Goal: Task Accomplishment & Management: Manage account settings

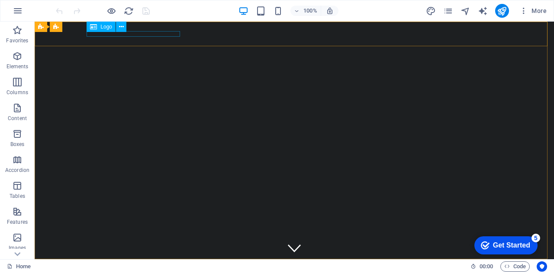
click at [101, 27] on span "Logo" at bounding box center [106, 26] width 12 height 5
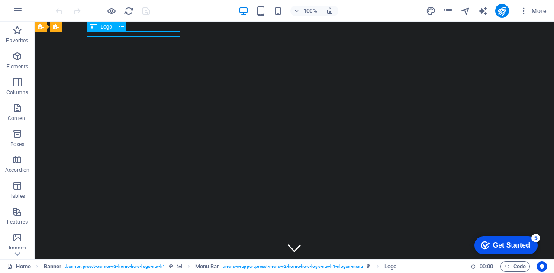
click at [99, 27] on div "Logo" at bounding box center [101, 27] width 29 height 10
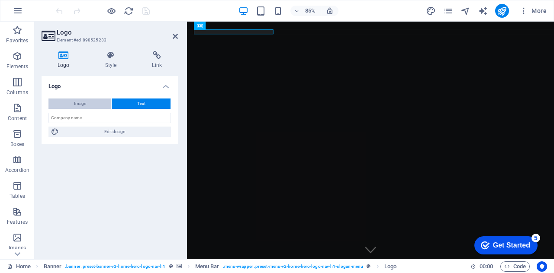
click at [89, 102] on button "Image" at bounding box center [79, 104] width 63 height 10
select select "DISABLED_OPTION_VALUE"
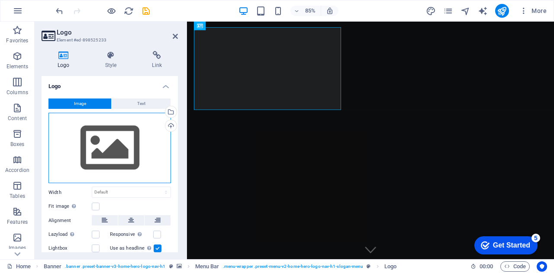
click at [112, 155] on div "Drag files here, click to choose files or select files from Files or our free s…" at bounding box center [109, 148] width 122 height 71
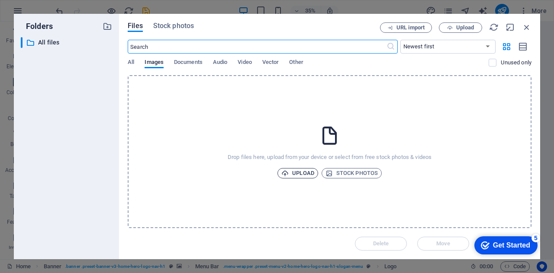
click at [305, 172] on span "Upload" at bounding box center [297, 173] width 33 height 10
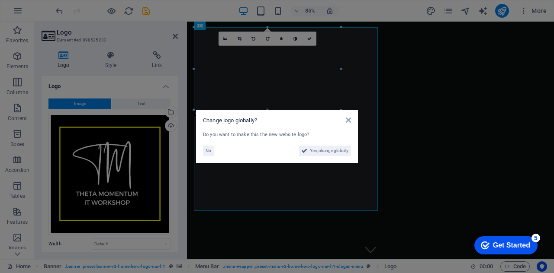
click at [434, 237] on aside "Change logo globally? Do you want to make this the new website logo? No Yes, ch…" at bounding box center [277, 136] width 554 height 273
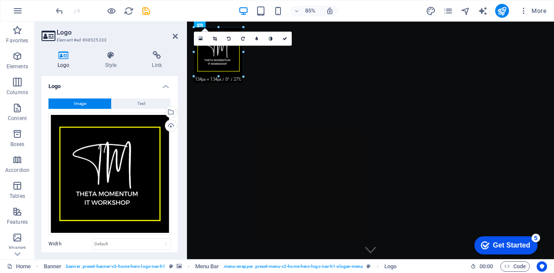
drag, startPoint x: 378, startPoint y: 211, endPoint x: 221, endPoint y: 51, distance: 224.6
type input "134"
select select "px"
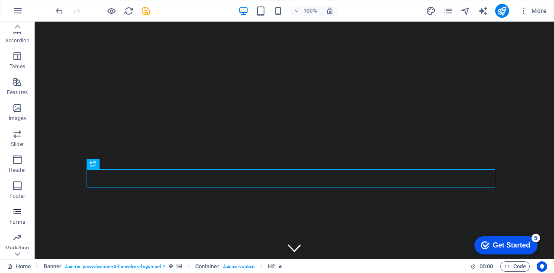
scroll to position [151, 0]
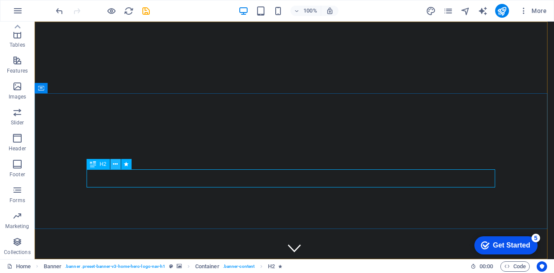
click at [113, 165] on icon at bounding box center [115, 164] width 5 height 9
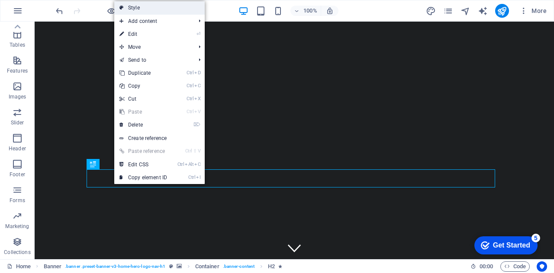
click at [138, 9] on link "Style" at bounding box center [159, 7] width 90 height 13
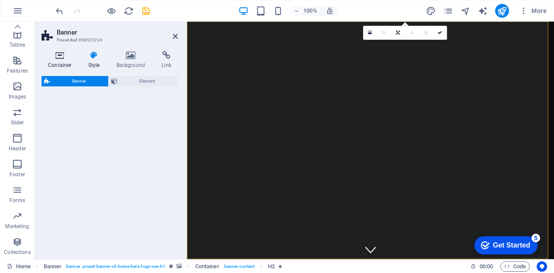
select select "preset-banner-v3-home-hero-logo-nav-h1"
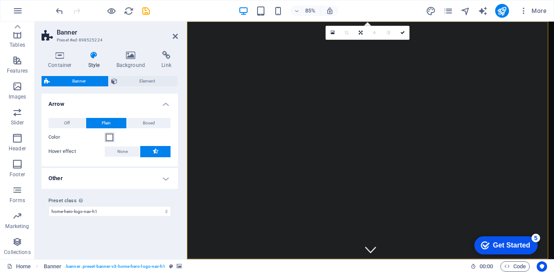
click at [107, 138] on span at bounding box center [109, 137] width 7 height 7
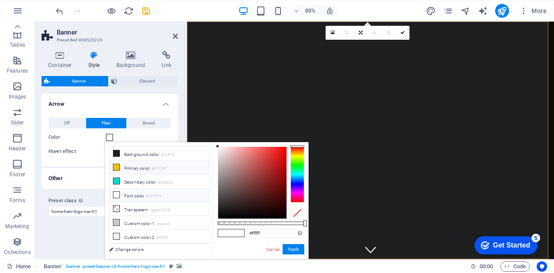
click at [115, 167] on icon at bounding box center [116, 167] width 6 height 6
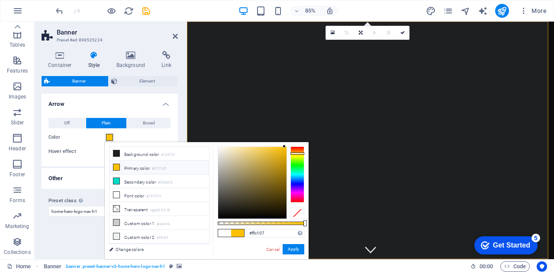
click at [283, 144] on div "#ffc107 Supported formats #0852ed rgb(8, 82, 237) rgba(8, 82, 237, 90%) hsv(221…" at bounding box center [261, 263] width 96 height 243
type input "#fbcf4b"
drag, startPoint x: 284, startPoint y: 145, endPoint x: 266, endPoint y: 148, distance: 18.4
click at [266, 148] on div at bounding box center [265, 147] width 3 height 3
click at [294, 251] on button "Apply" at bounding box center [294, 249] width 22 height 10
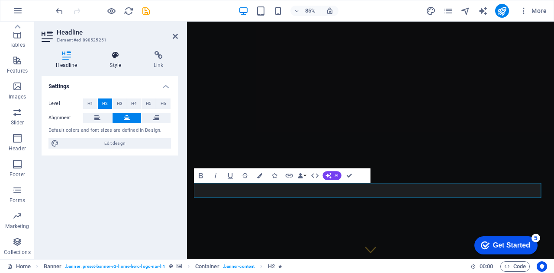
click at [116, 60] on h4 "Style" at bounding box center [117, 60] width 44 height 18
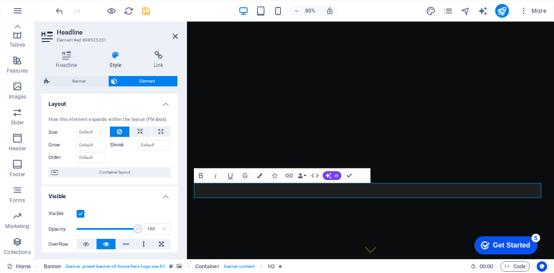
click at [116, 56] on icon at bounding box center [115, 55] width 41 height 9
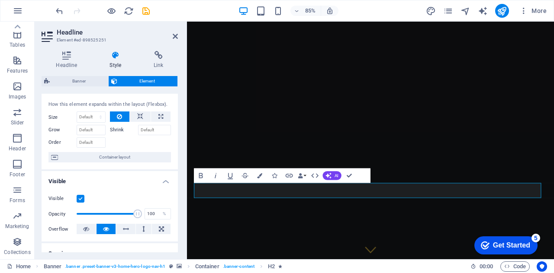
scroll to position [0, 0]
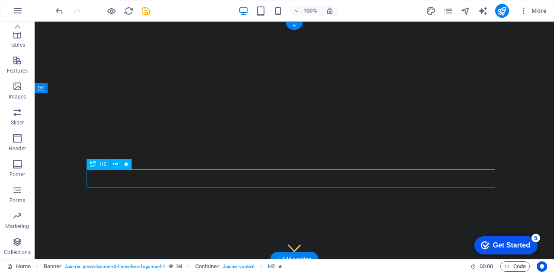
drag, startPoint x: 287, startPoint y: 178, endPoint x: 327, endPoint y: 174, distance: 40.0
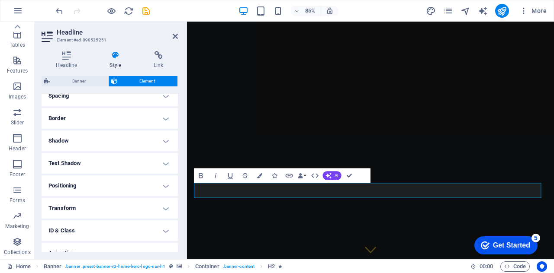
scroll to position [206, 0]
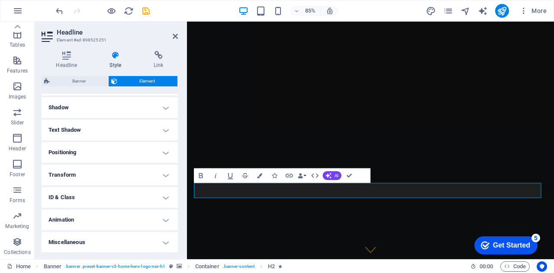
click at [163, 218] on h4 "Animation" at bounding box center [110, 220] width 136 height 21
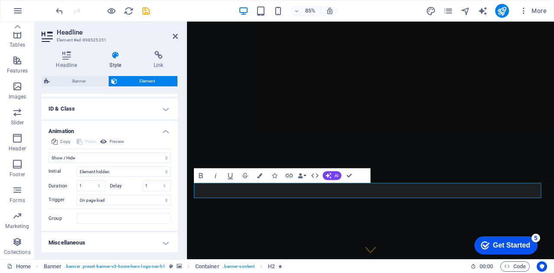
scroll to position [295, 0]
click at [124, 200] on select "No automatic trigger On page load Element scrolled into view" at bounding box center [124, 200] width 94 height 10
select select "scroll"
click at [77, 195] on select "No automatic trigger On page load Element scrolled into view" at bounding box center [124, 200] width 94 height 10
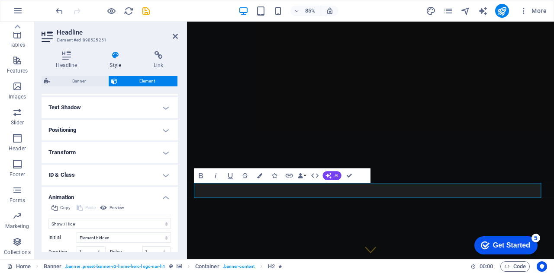
scroll to position [209, 0]
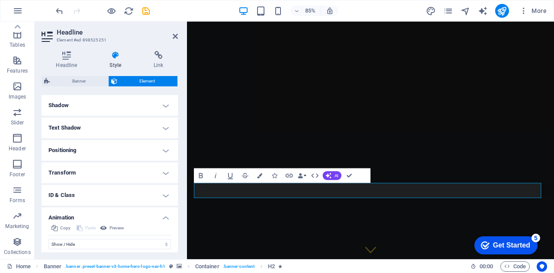
click at [114, 59] on icon at bounding box center [115, 55] width 41 height 9
click at [117, 57] on icon at bounding box center [115, 55] width 41 height 9
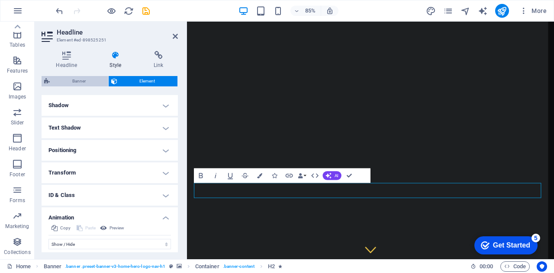
click at [81, 82] on span "Banner" at bounding box center [78, 81] width 53 height 10
select select "preset-banner-v3-home-hero-logo-nav-h1"
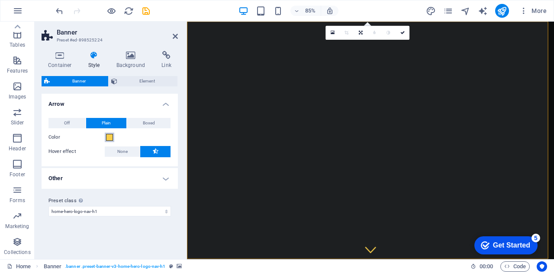
click at [108, 138] on span at bounding box center [109, 137] width 7 height 7
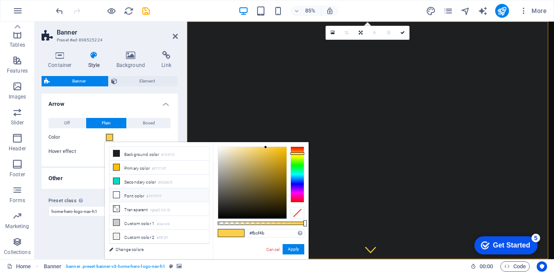
click at [123, 195] on li "Font color #FFFFFF" at bounding box center [159, 196] width 100 height 14
type input "#ffffff"
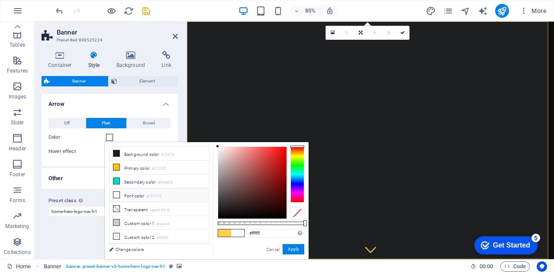
click at [145, 195] on li "Font color #FFFFFF" at bounding box center [159, 196] width 100 height 14
click at [289, 248] on button "Apply" at bounding box center [294, 249] width 22 height 10
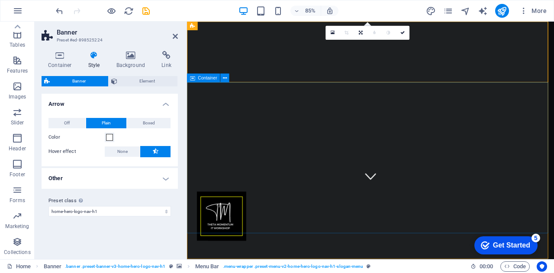
scroll to position [0, 0]
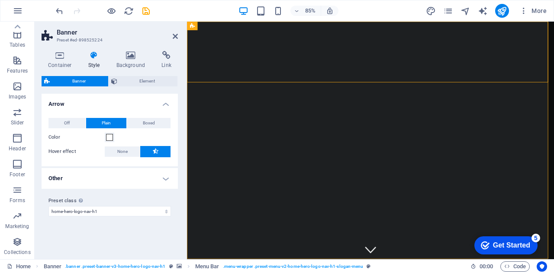
click at [385, 13] on div "85% More" at bounding box center [302, 11] width 496 height 14
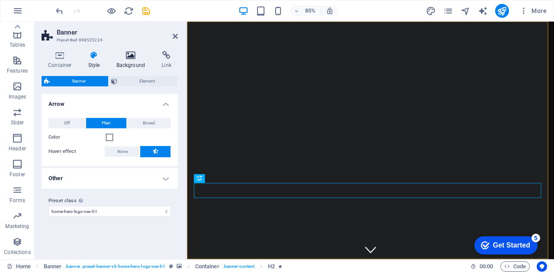
click at [127, 61] on h4 "Background" at bounding box center [132, 60] width 45 height 18
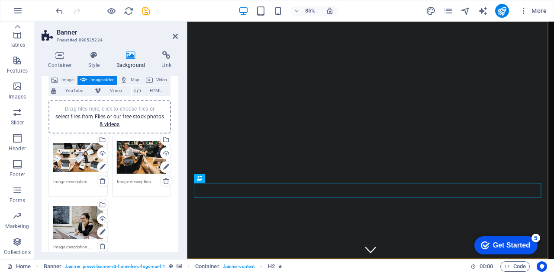
scroll to position [43, 0]
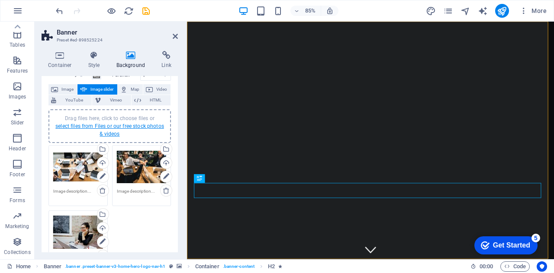
click at [111, 125] on link "select files from Files or our free stock photos & videos" at bounding box center [109, 130] width 109 height 14
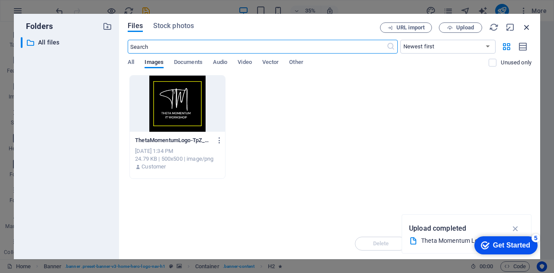
click at [524, 28] on icon "button" at bounding box center [527, 28] width 10 height 10
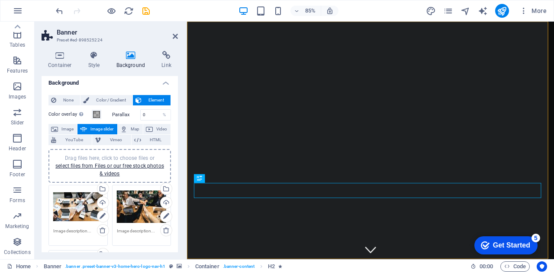
scroll to position [0, 0]
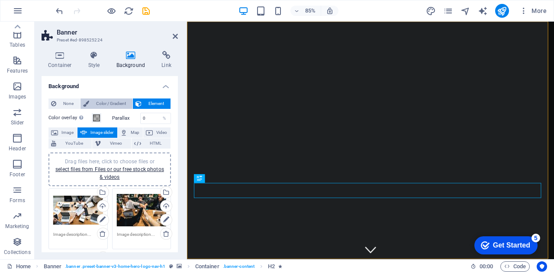
click at [117, 103] on span "Color / Gradient" at bounding box center [111, 104] width 38 height 10
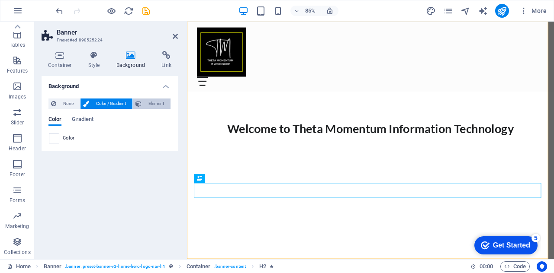
click at [150, 103] on span "Element" at bounding box center [156, 104] width 24 height 10
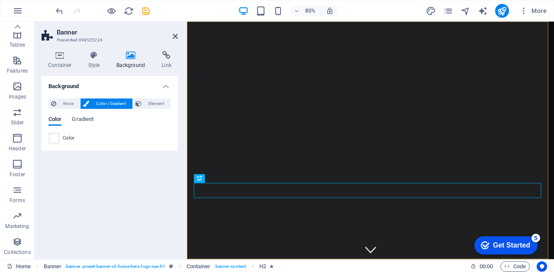
select select "ms"
select select "s"
select select "progressive"
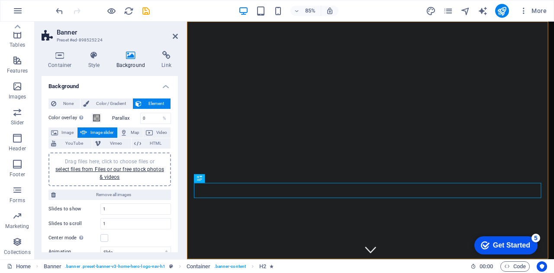
click at [119, 119] on label "Parallax" at bounding box center [126, 118] width 28 height 5
click at [124, 118] on label "Parallax" at bounding box center [126, 118] width 28 height 5
click at [123, 118] on label "Parallax" at bounding box center [126, 118] width 28 height 5
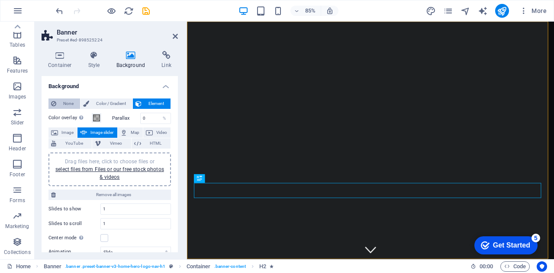
click at [62, 102] on span "None" at bounding box center [68, 104] width 19 height 10
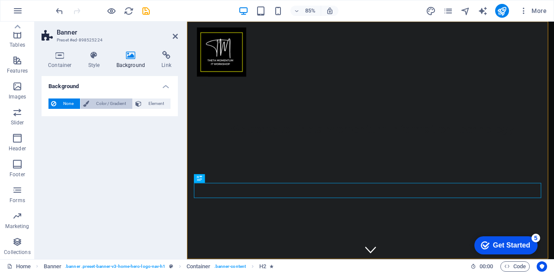
click at [106, 101] on span "Color / Gradient" at bounding box center [111, 104] width 38 height 10
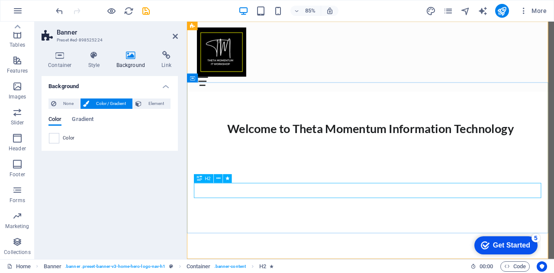
click at [274, 157] on div "Welcome to Theta Momentum Information Technology" at bounding box center [403, 148] width 408 height 18
click at [83, 120] on span "Gradient" at bounding box center [83, 120] width 22 height 12
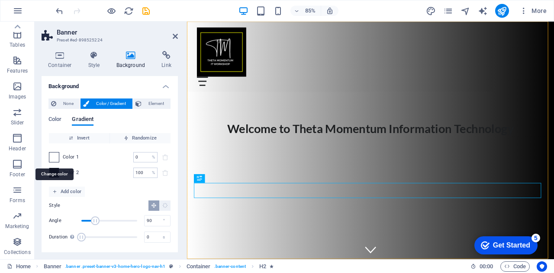
click at [54, 158] on span at bounding box center [54, 158] width 10 height 10
click at [54, 156] on span at bounding box center [54, 158] width 10 height 10
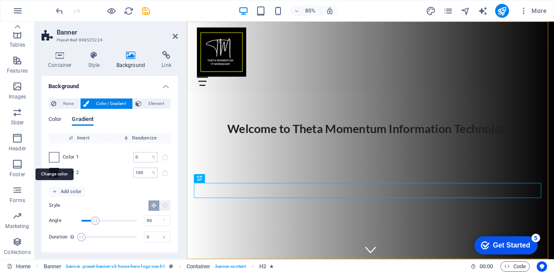
click at [54, 156] on span at bounding box center [54, 158] width 10 height 10
drag, startPoint x: 60, startPoint y: 158, endPoint x: 56, endPoint y: 172, distance: 14.7
click at [60, 158] on div "Color 1 0 % ​" at bounding box center [110, 157] width 122 height 10
click at [56, 175] on span at bounding box center [54, 173] width 10 height 10
click at [58, 159] on span at bounding box center [54, 158] width 10 height 10
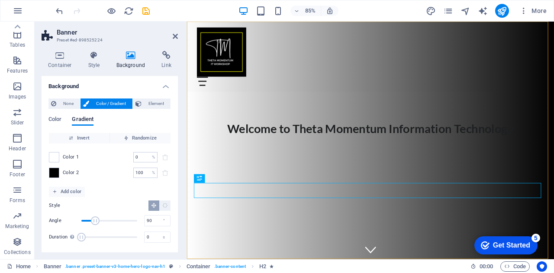
scroll to position [2, 0]
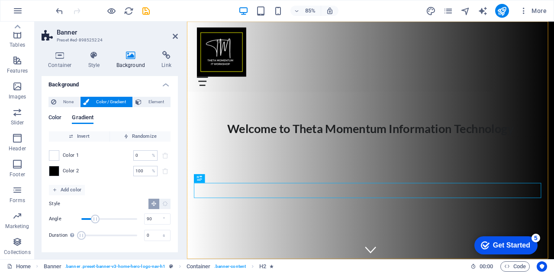
click at [57, 116] on span "Color" at bounding box center [54, 119] width 13 height 12
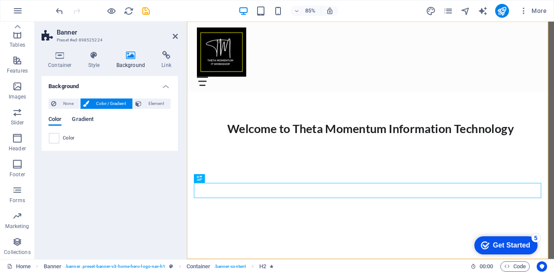
click at [80, 121] on span "Gradient" at bounding box center [83, 120] width 22 height 12
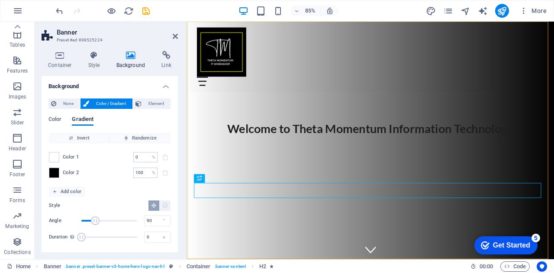
click at [65, 156] on span "Color 1" at bounding box center [71, 157] width 16 height 7
click at [136, 140] on span "Randomize" at bounding box center [140, 138] width 54 height 10
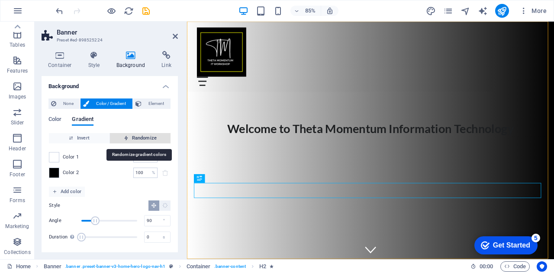
type input "8"
type input "42"
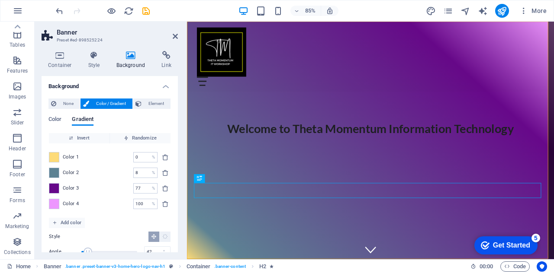
click at [67, 157] on span "Color 1" at bounding box center [71, 157] width 16 height 7
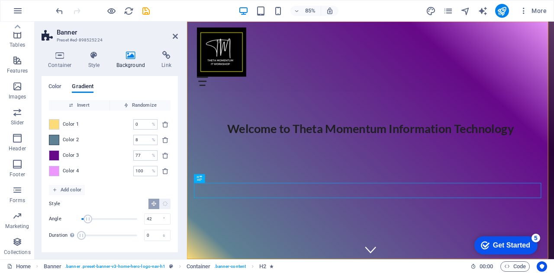
click at [53, 141] on span at bounding box center [54, 140] width 10 height 10
click at [55, 170] on span at bounding box center [54, 172] width 10 height 10
click at [82, 104] on span "Invert" at bounding box center [79, 105] width 54 height 10
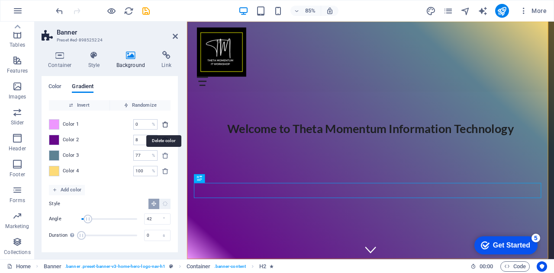
click at [164, 124] on icon "delete" at bounding box center [165, 124] width 7 height 7
type input "8"
type input "77"
type input "100"
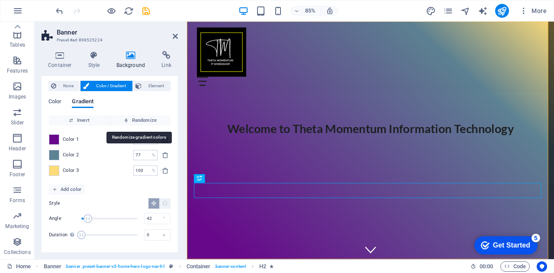
scroll to position [17, 0]
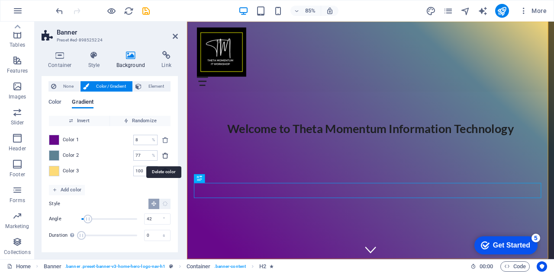
click at [163, 153] on icon "delete" at bounding box center [165, 155] width 7 height 7
type input "100"
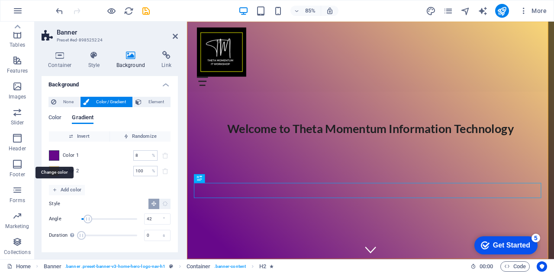
click at [56, 155] on span at bounding box center [54, 156] width 10 height 10
click at [72, 154] on span "Color 1" at bounding box center [71, 155] width 16 height 7
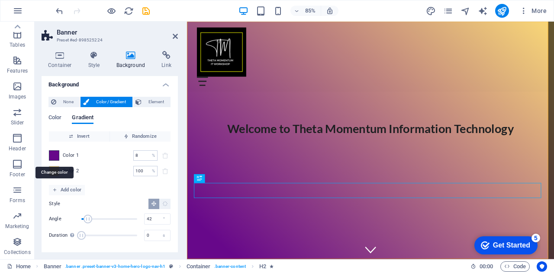
click at [51, 155] on span at bounding box center [54, 156] width 10 height 10
click at [53, 155] on span at bounding box center [54, 156] width 10 height 10
click at [94, 101] on span "Color / Gradient" at bounding box center [111, 102] width 38 height 10
click at [56, 156] on span at bounding box center [54, 156] width 10 height 10
click at [53, 117] on span "Color" at bounding box center [54, 119] width 13 height 12
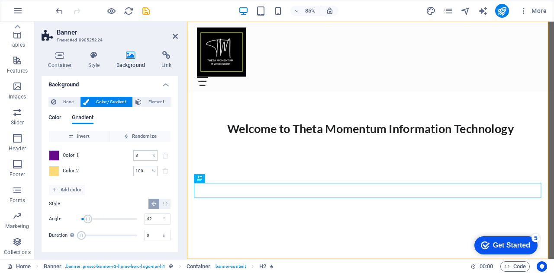
scroll to position [0, 0]
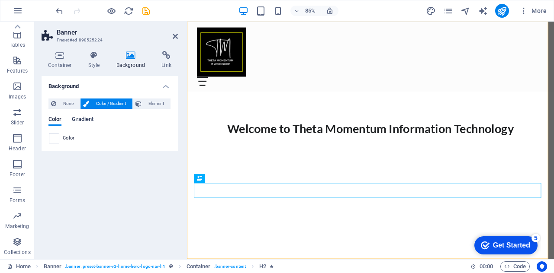
click at [90, 116] on span "Gradient" at bounding box center [83, 120] width 22 height 12
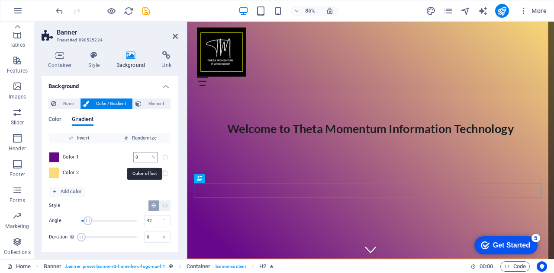
click at [147, 156] on div "8 % ​" at bounding box center [145, 157] width 24 height 10
click at [70, 193] on span "Add color" at bounding box center [66, 192] width 29 height 10
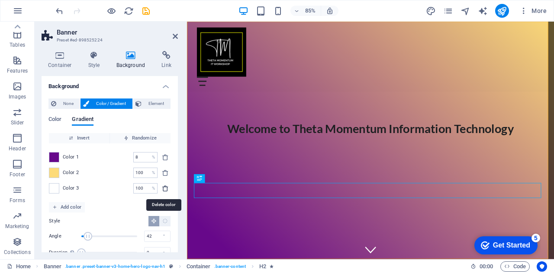
click at [162, 187] on icon "delete" at bounding box center [165, 188] width 7 height 7
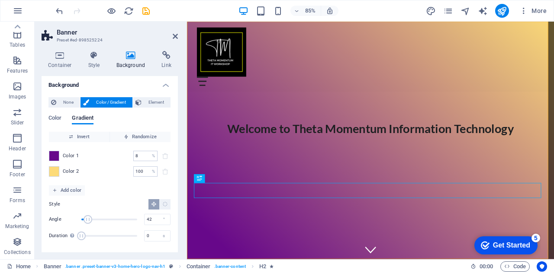
scroll to position [2, 0]
click at [158, 103] on span "Element" at bounding box center [156, 102] width 24 height 10
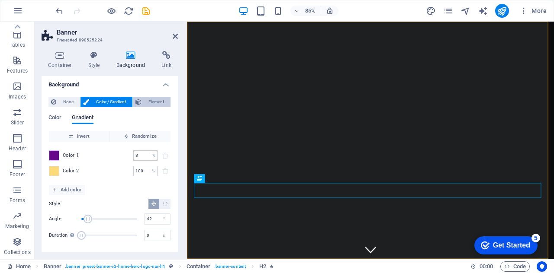
select select "ms"
select select "s"
select select "progressive"
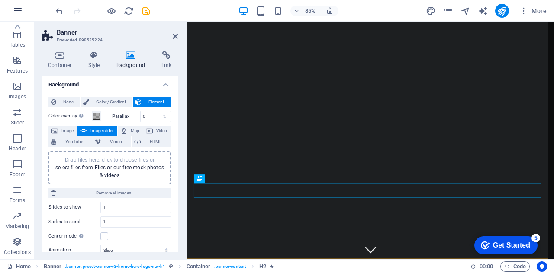
click at [19, 11] on icon "button" at bounding box center [18, 11] width 10 height 10
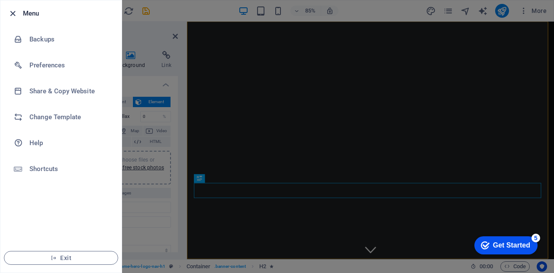
click at [10, 11] on icon "button" at bounding box center [13, 14] width 10 height 10
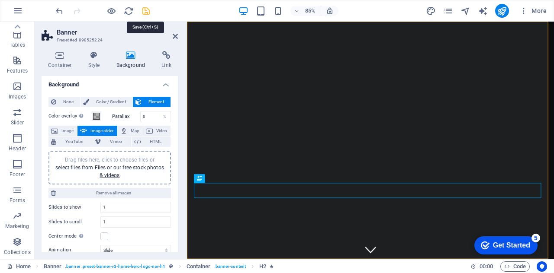
click at [144, 11] on icon "save" at bounding box center [146, 11] width 10 height 10
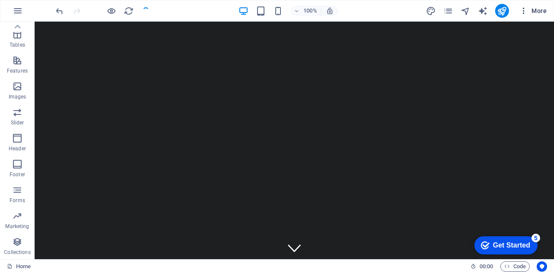
click at [536, 9] on span "More" at bounding box center [532, 10] width 27 height 9
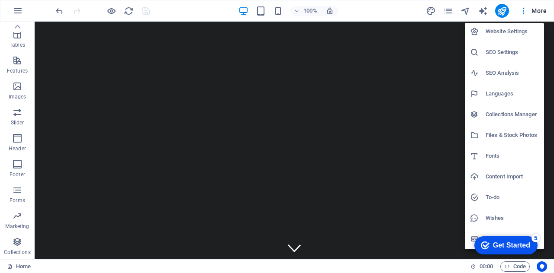
click at [537, 10] on div at bounding box center [277, 136] width 554 height 273
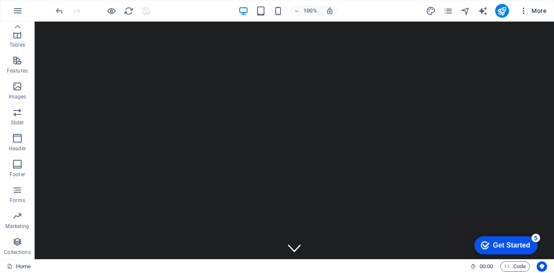
click at [525, 10] on icon "button" at bounding box center [523, 10] width 9 height 9
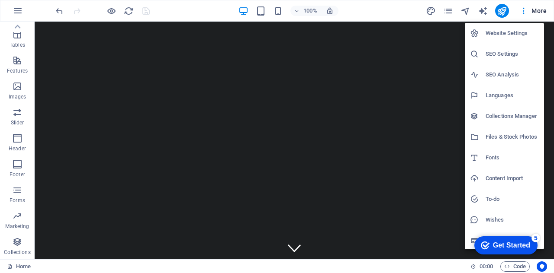
click at [482, 11] on div at bounding box center [277, 136] width 554 height 273
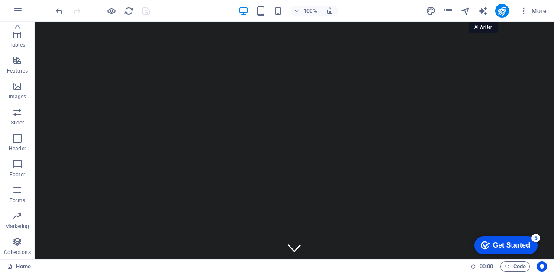
click at [482, 11] on icon "text_generator" at bounding box center [483, 11] width 10 height 10
select select "English"
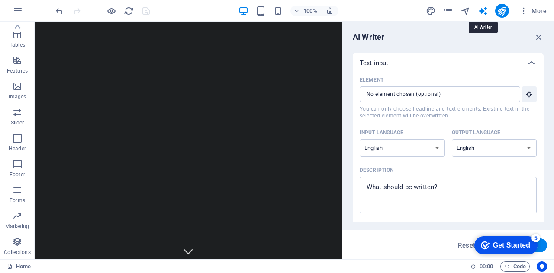
scroll to position [0, 0]
click at [539, 37] on icon "button" at bounding box center [539, 37] width 10 height 10
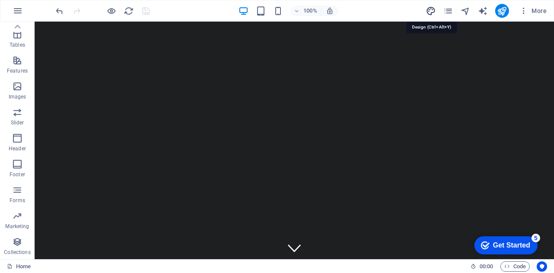
click at [430, 12] on icon "design" at bounding box center [431, 11] width 10 height 10
select select "px"
select select "200"
select select "px"
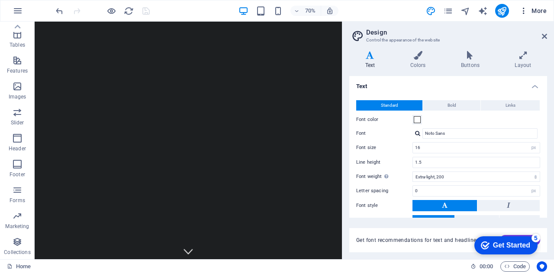
click at [537, 8] on span "More" at bounding box center [532, 10] width 27 height 9
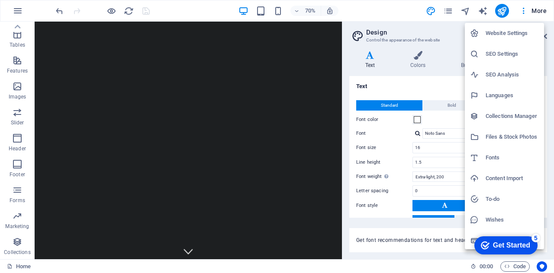
click at [520, 32] on h6 "Website Settings" at bounding box center [512, 33] width 53 height 10
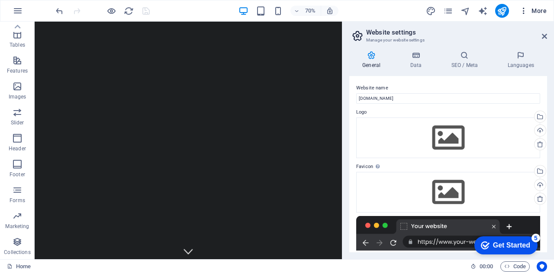
click at [541, 10] on span "More" at bounding box center [532, 10] width 27 height 9
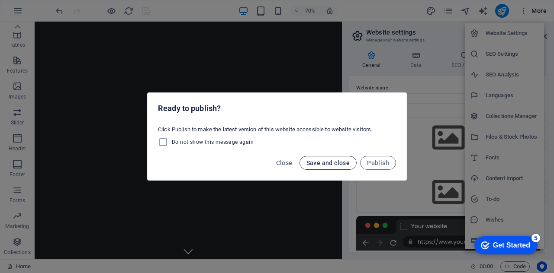
click at [340, 161] on span "Save and close" at bounding box center [328, 163] width 44 height 7
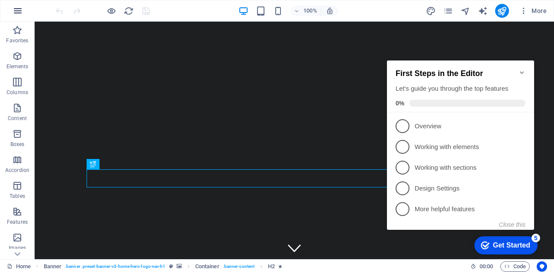
click at [22, 11] on icon "button" at bounding box center [18, 11] width 10 height 10
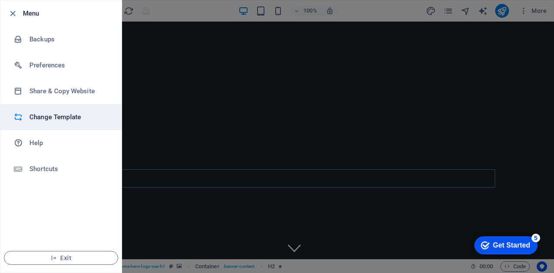
click at [45, 122] on li "Change Template" at bounding box center [60, 117] width 121 height 26
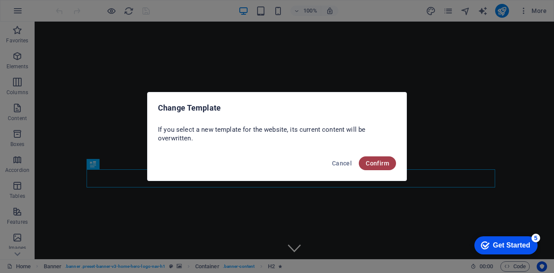
click at [379, 163] on span "Confirm" at bounding box center [377, 163] width 23 height 7
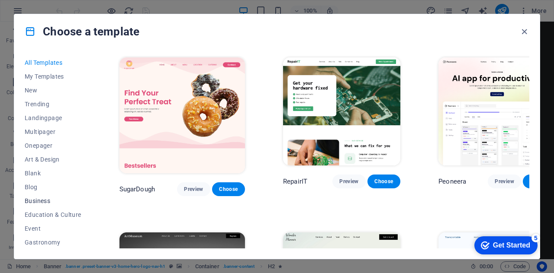
click at [40, 202] on span "Business" at bounding box center [53, 201] width 57 height 7
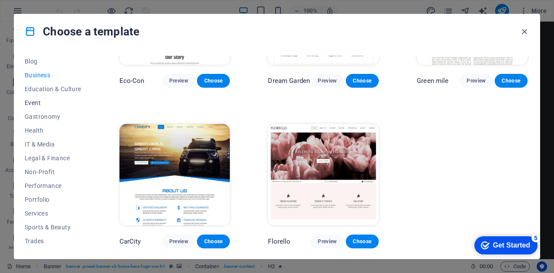
scroll to position [130, 0]
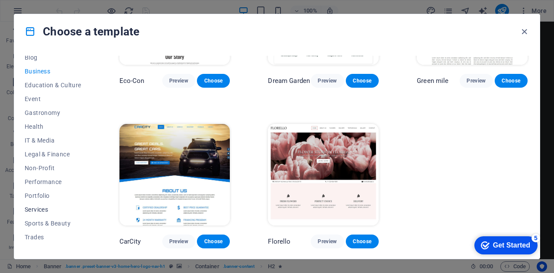
click at [43, 210] on span "Services" at bounding box center [53, 209] width 57 height 7
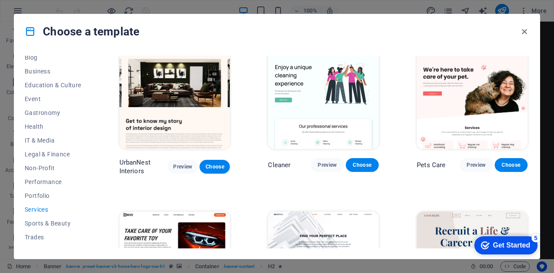
scroll to position [168, 0]
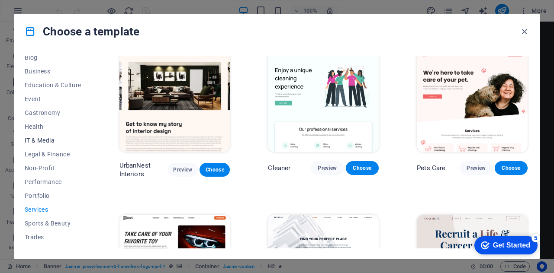
click at [52, 142] on span "IT & Media" at bounding box center [53, 140] width 57 height 7
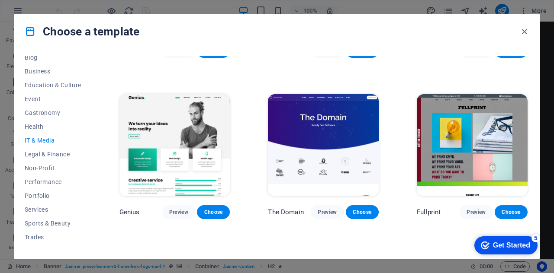
scroll to position [330, 0]
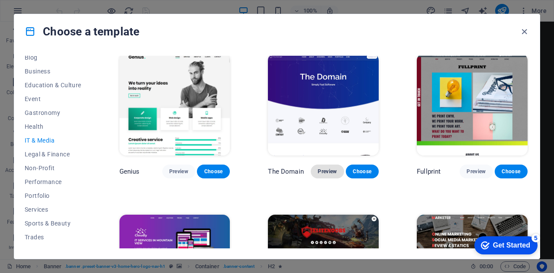
click at [332, 169] on span "Preview" at bounding box center [327, 171] width 19 height 7
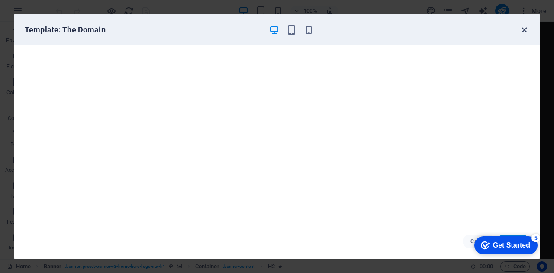
click at [525, 28] on icon "button" at bounding box center [524, 30] width 10 height 10
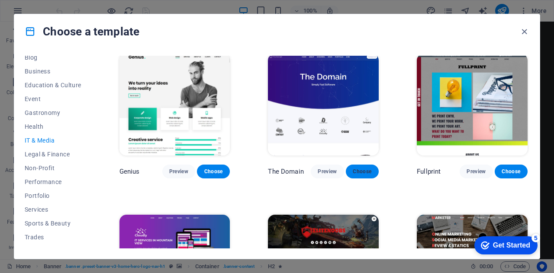
click at [361, 168] on span "Choose" at bounding box center [362, 171] width 19 height 7
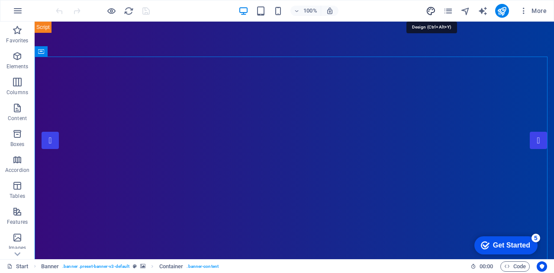
click at [433, 7] on icon "design" at bounding box center [431, 11] width 10 height 10
select select "px"
select select "300"
select select "px"
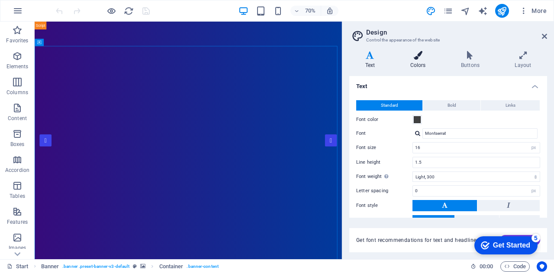
click at [421, 57] on icon at bounding box center [417, 55] width 47 height 9
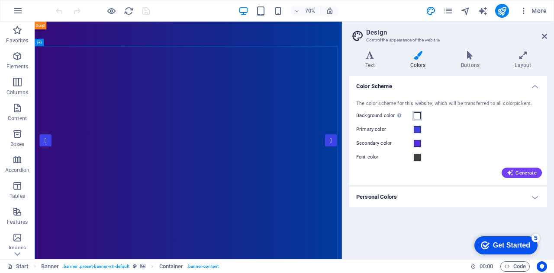
click at [419, 114] on span at bounding box center [417, 116] width 7 height 7
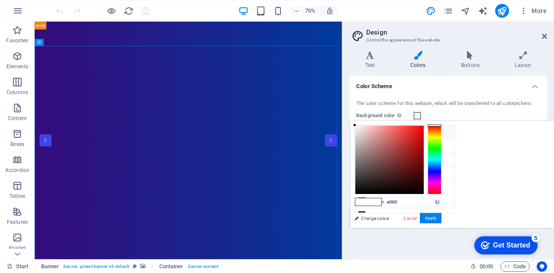
click at [361, 132] on icon at bounding box center [362, 132] width 6 height 6
drag, startPoint x: 462, startPoint y: 124, endPoint x: 531, endPoint y: 192, distance: 96.7
click at [424, 192] on div at bounding box center [422, 191] width 3 height 3
click at [361, 145] on icon at bounding box center [362, 146] width 6 height 6
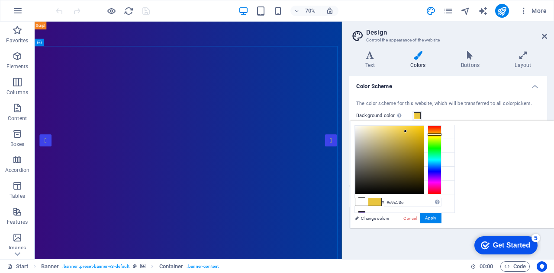
drag, startPoint x: 544, startPoint y: 167, endPoint x: 543, endPoint y: 134, distance: 33.3
click at [441, 134] on div at bounding box center [435, 159] width 14 height 69
drag, startPoint x: 514, startPoint y: 131, endPoint x: 531, endPoint y: 126, distance: 18.4
click at [424, 126] on div at bounding box center [422, 126] width 3 height 3
drag, startPoint x: 531, startPoint y: 125, endPoint x: 531, endPoint y: 158, distance: 32.9
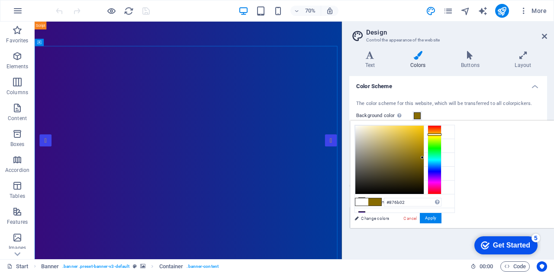
click at [424, 158] on div at bounding box center [422, 157] width 3 height 3
drag, startPoint x: 531, startPoint y: 158, endPoint x: 505, endPoint y: 166, distance: 26.5
click at [399, 166] on div at bounding box center [396, 166] width 3 height 3
drag, startPoint x: 505, startPoint y: 166, endPoint x: 532, endPoint y: 158, distance: 27.8
click at [425, 158] on div at bounding box center [423, 157] width 3 height 3
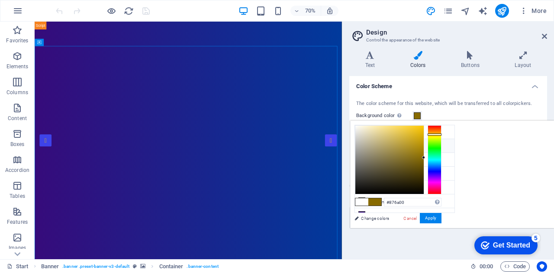
click at [361, 146] on icon at bounding box center [362, 146] width 6 height 6
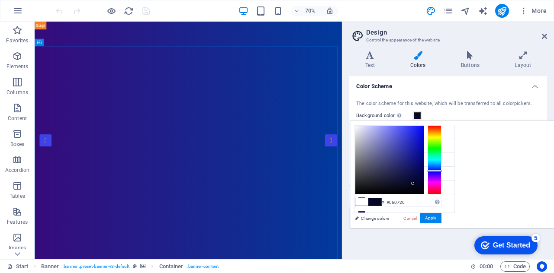
drag, startPoint x: 513, startPoint y: 130, endPoint x: 523, endPoint y: 183, distance: 54.1
click at [414, 183] on div at bounding box center [412, 183] width 3 height 3
click at [359, 172] on icon at bounding box center [362, 173] width 6 height 6
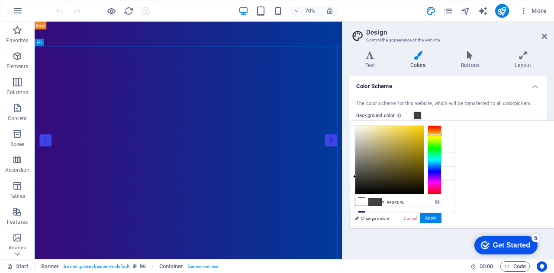
drag, startPoint x: 543, startPoint y: 124, endPoint x: 545, endPoint y: 135, distance: 10.7
click at [441, 135] on div at bounding box center [435, 135] width 14 height 2
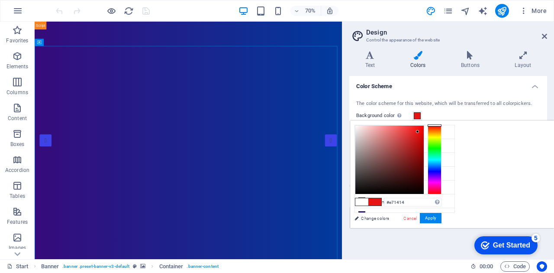
drag, startPoint x: 463, startPoint y: 174, endPoint x: 526, endPoint y: 132, distance: 76.0
click at [419, 132] on div at bounding box center [417, 131] width 3 height 3
click at [419, 131] on div at bounding box center [417, 131] width 3 height 3
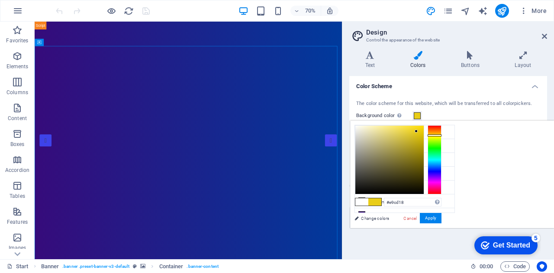
drag, startPoint x: 544, startPoint y: 125, endPoint x: 546, endPoint y: 135, distance: 10.0
click at [441, 135] on div at bounding box center [435, 136] width 14 height 2
drag, startPoint x: 523, startPoint y: 130, endPoint x: 531, endPoint y: 129, distance: 8.7
click at [424, 129] on div at bounding box center [422, 129] width 3 height 3
drag, startPoint x: 531, startPoint y: 128, endPoint x: 518, endPoint y: 126, distance: 12.7
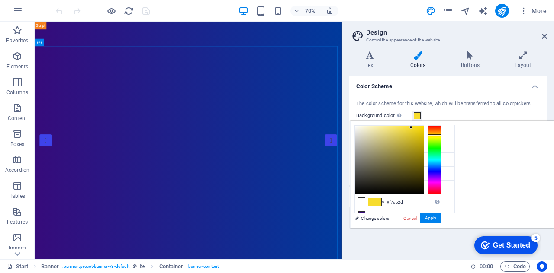
click at [412, 126] on div at bounding box center [410, 127] width 3 height 3
drag, startPoint x: 516, startPoint y: 125, endPoint x: 519, endPoint y: 131, distance: 7.2
click at [412, 131] on div at bounding box center [410, 131] width 3 height 3
click at [441, 137] on div at bounding box center [435, 138] width 14 height 2
drag, startPoint x: 524, startPoint y: 129, endPoint x: 520, endPoint y: 132, distance: 4.9
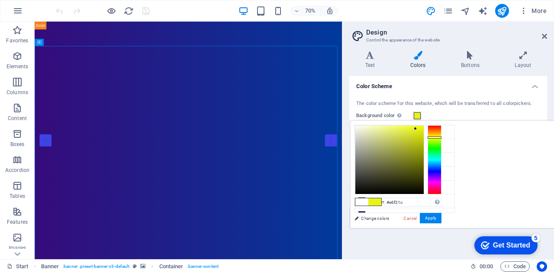
click at [424, 129] on div at bounding box center [389, 160] width 68 height 68
type input "#dee921"
click at [415, 131] on div at bounding box center [413, 131] width 3 height 3
drag, startPoint x: 406, startPoint y: 35, endPoint x: 129, endPoint y: 8, distance: 278.2
click at [129, 8] on icon "reload" at bounding box center [129, 11] width 10 height 10
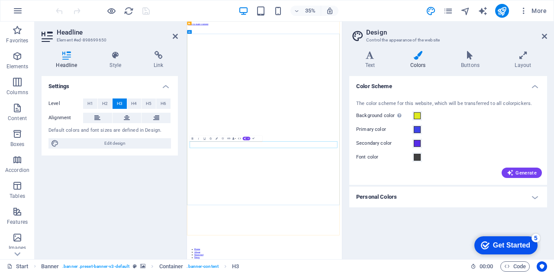
click at [354, 16] on div "35% More" at bounding box center [302, 11] width 496 height 14
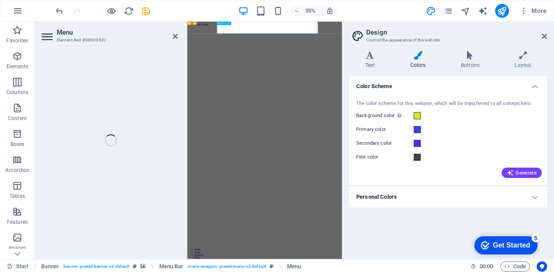
select select
select select "1"
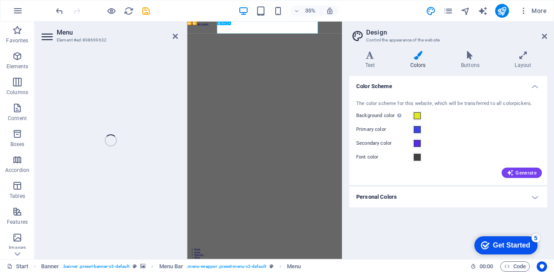
select select
select select "2"
select select
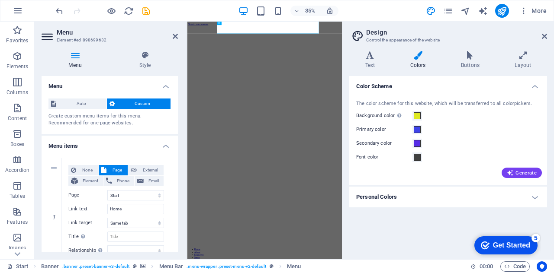
click at [367, 8] on div "35% More" at bounding box center [302, 11] width 496 height 14
click at [381, 5] on div "35% More" at bounding box center [302, 11] width 496 height 14
drag, startPoint x: 17, startPoint y: 108, endPoint x: 123, endPoint y: 218, distance: 152.1
click at [17, 108] on icon "button" at bounding box center [17, 108] width 10 height 10
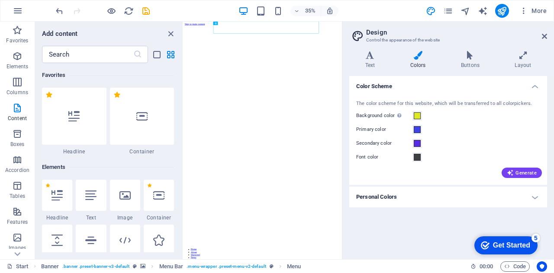
scroll to position [1514, 0]
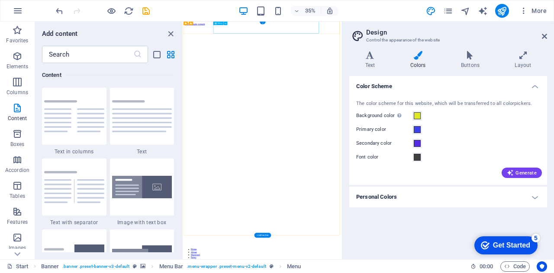
click at [544, 36] on icon at bounding box center [544, 36] width 5 height 7
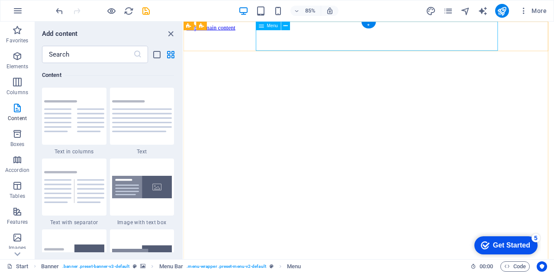
select select
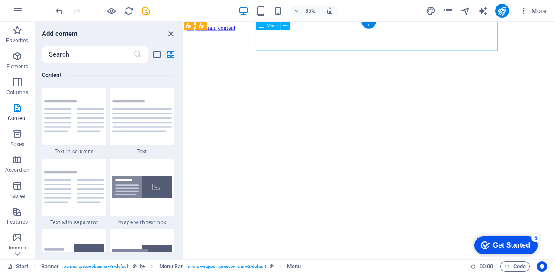
select select
select select "1"
select select
select select "2"
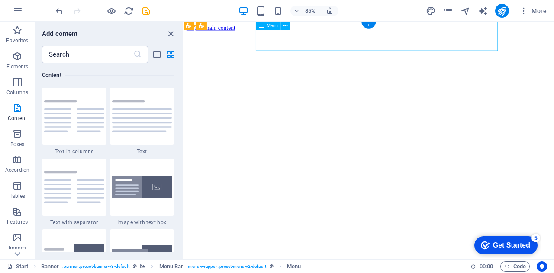
select select
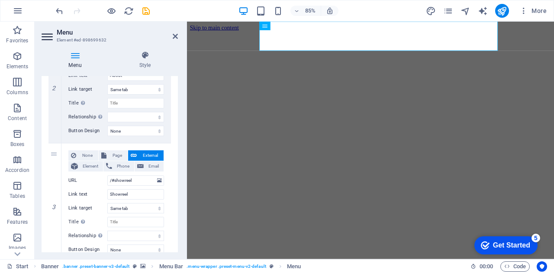
scroll to position [303, 0]
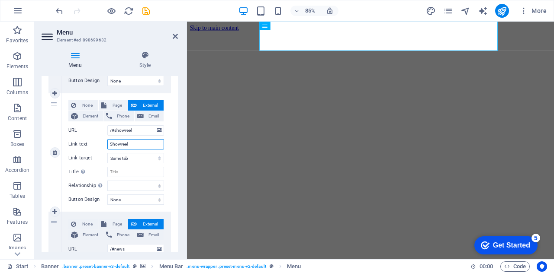
drag, startPoint x: 143, startPoint y: 145, endPoint x: 87, endPoint y: 144, distance: 55.8
click at [87, 144] on div "Link text Showreel" at bounding box center [116, 144] width 96 height 10
type input "V"
select select
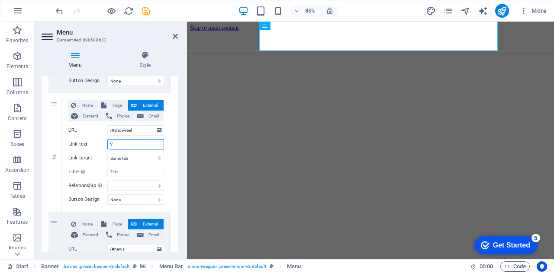
select select
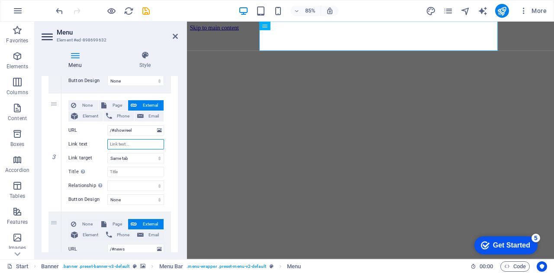
select select
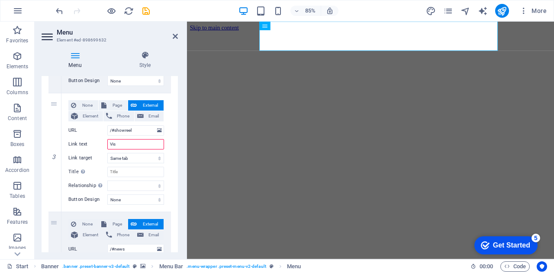
type input "Vi"
select select
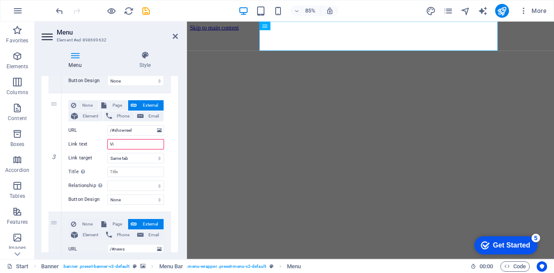
select select
type input "V"
select select
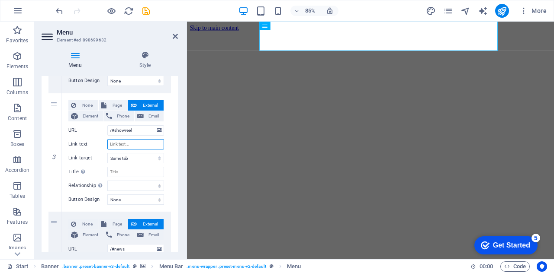
select select
type input "Visi"
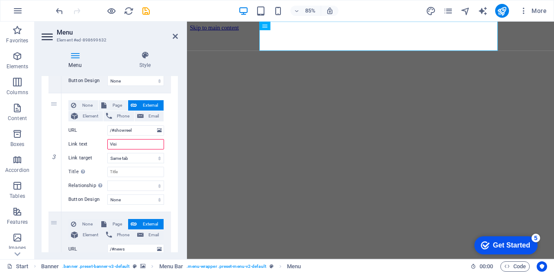
select select
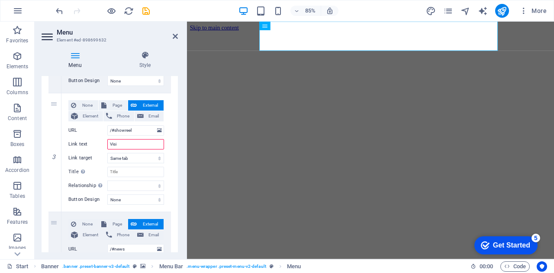
select select
type input "V"
select select
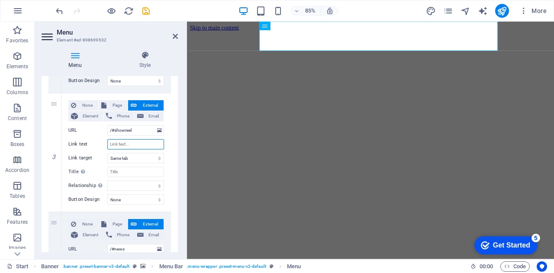
select select
type input "Vis"
select select
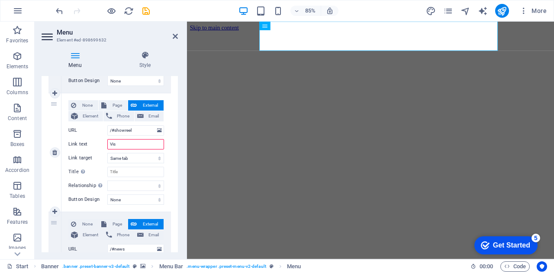
select select
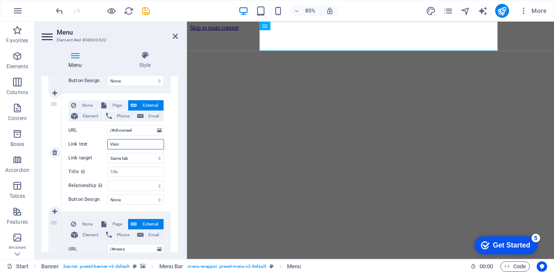
type input "Vision"
select select
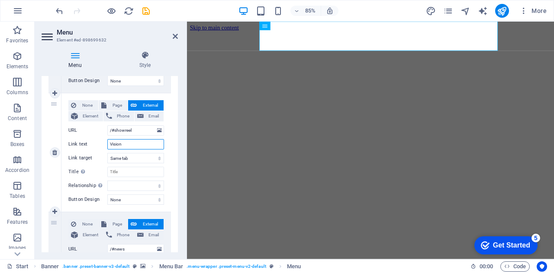
select select
type input "V"
select select
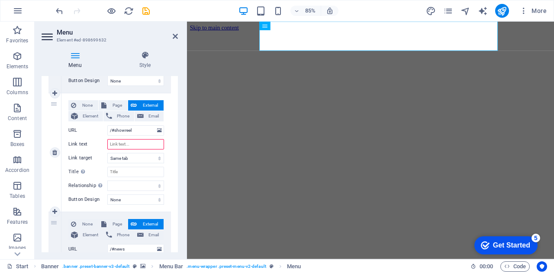
select select
type input "Services"
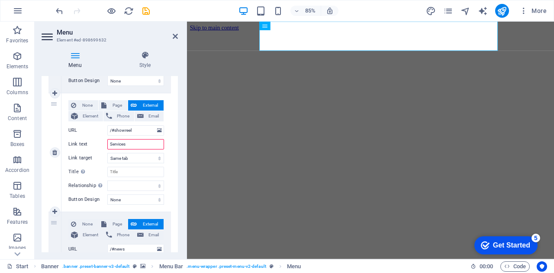
select select
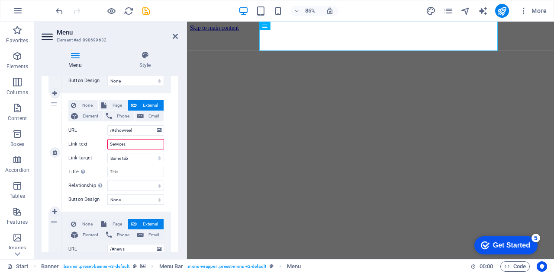
select select
type input "Services"
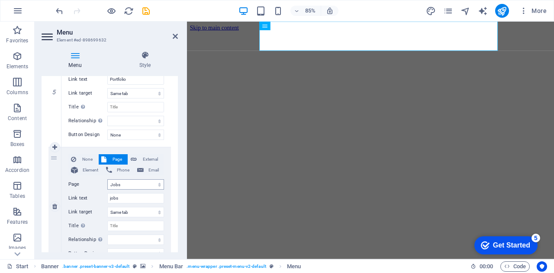
scroll to position [643, 0]
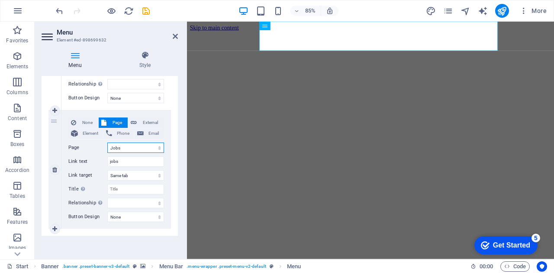
click at [134, 147] on select "Start Portfolio Jobs Legal Notice Privacy" at bounding box center [135, 148] width 57 height 10
click at [127, 145] on select "Start Portfolio Jobs Legal Notice Privacy" at bounding box center [135, 148] width 57 height 10
click at [134, 160] on input "jobs" at bounding box center [135, 162] width 57 height 10
type input "j"
type input "Co"
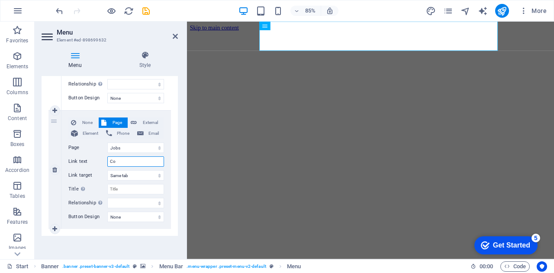
select select
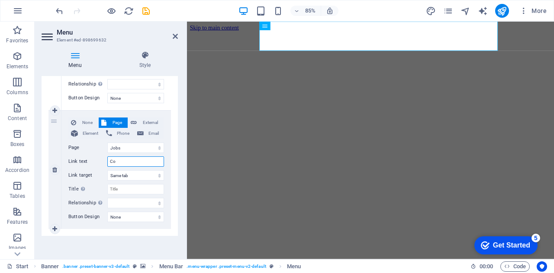
select select
type input "Contat"
select select
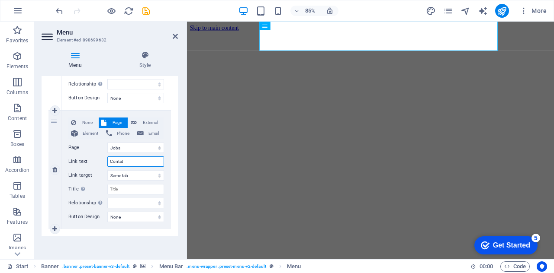
select select
type input "Contact Us"
select select
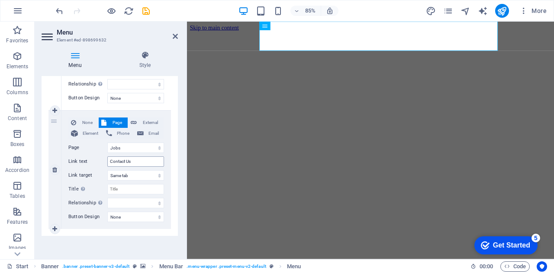
select select
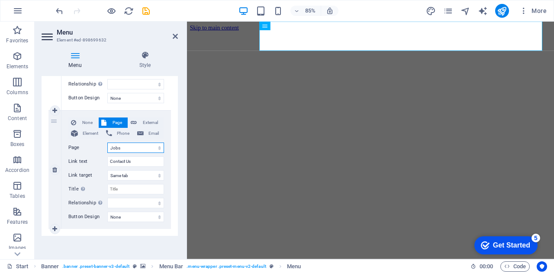
click at [119, 145] on select "Start Portfolio Jobs Legal Notice Privacy" at bounding box center [135, 148] width 57 height 10
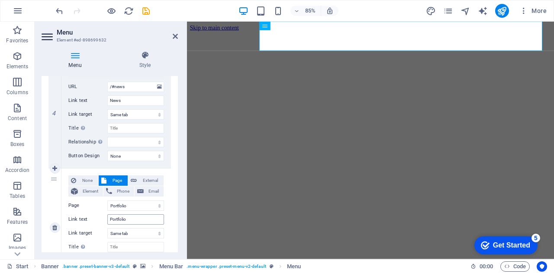
scroll to position [426, 0]
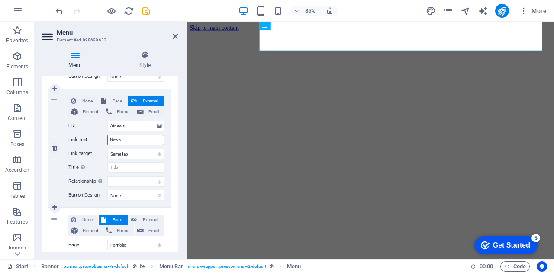
drag, startPoint x: 133, startPoint y: 137, endPoint x: 88, endPoint y: 139, distance: 44.6
click at [88, 139] on div "Link text News" at bounding box center [116, 140] width 96 height 10
type input "Gal"
select select
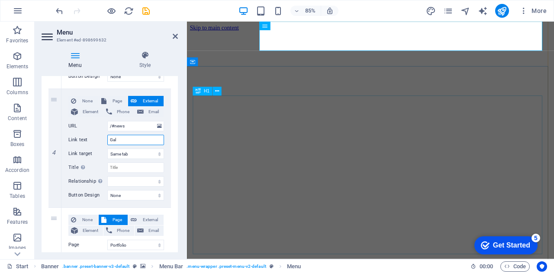
select select
type input "Gall"
select select
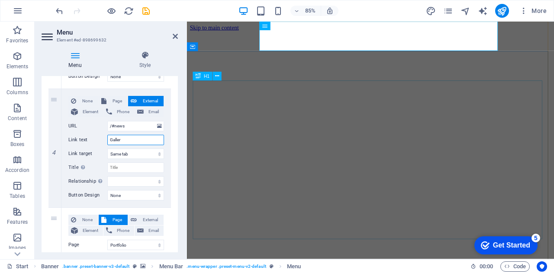
type input "Gallery"
select select
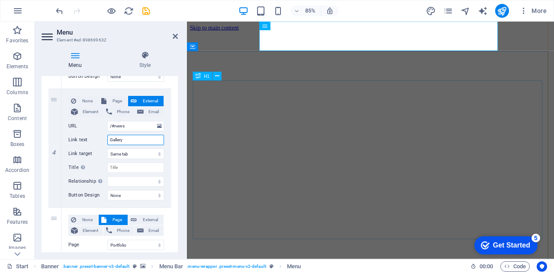
select select
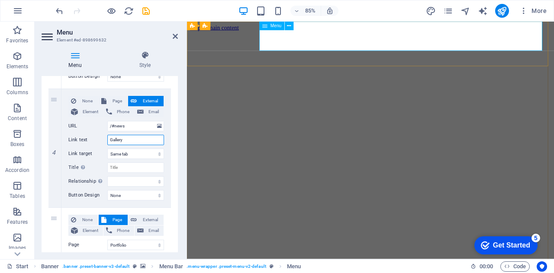
type input "Gallery"
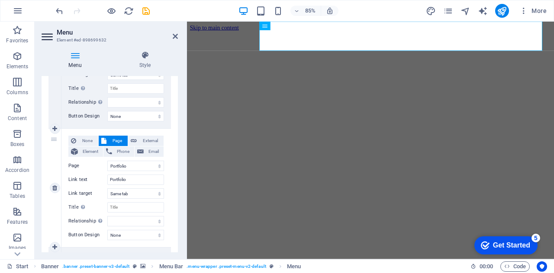
scroll to position [513, 0]
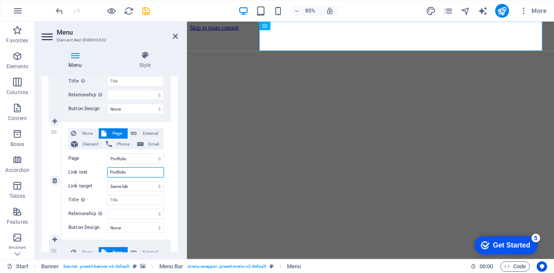
click at [129, 170] on input "Portfolio" at bounding box center [135, 172] width 57 height 10
drag, startPoint x: 129, startPoint y: 170, endPoint x: 59, endPoint y: 166, distance: 69.8
click at [59, 166] on div "5 None Page External Element Phone Email Page Start Portfolio Jobs Legal Notice…" at bounding box center [109, 181] width 122 height 119
type input "Our Part"
select select
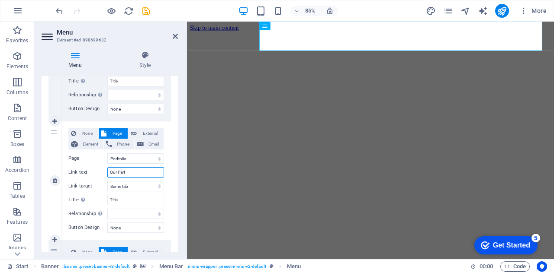
select select
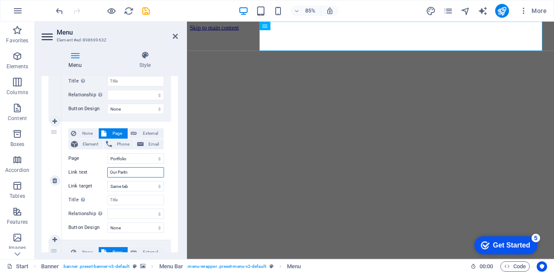
type input "Our Partne"
select select
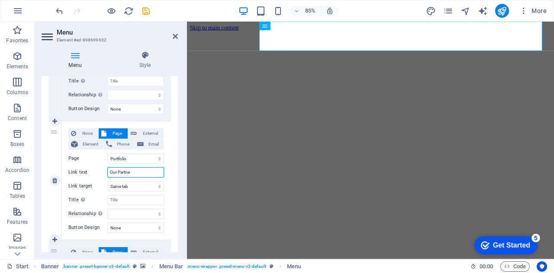
select select
type input "Our Partner"
select select
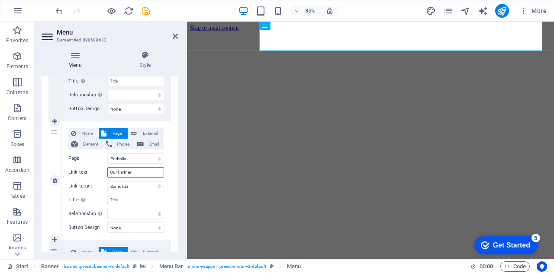
select select
type input "Our Partner"
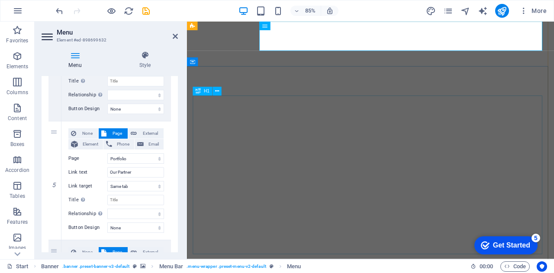
scroll to position [0, 0]
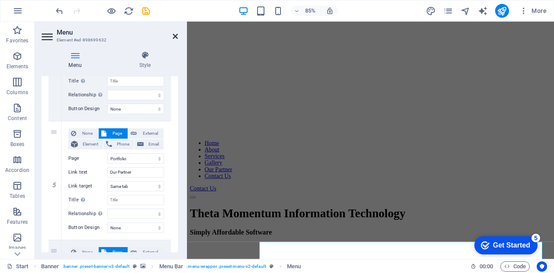
scroll to position [346, 0]
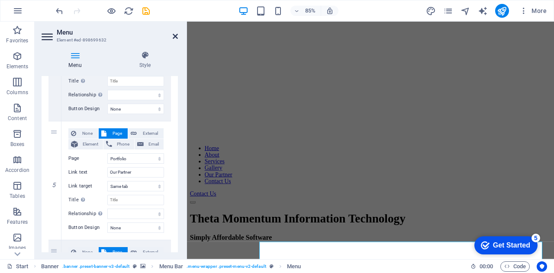
drag, startPoint x: 143, startPoint y: 13, endPoint x: 177, endPoint y: 35, distance: 40.1
click at [177, 35] on icon at bounding box center [175, 36] width 5 height 7
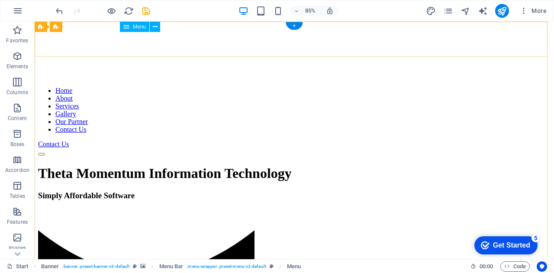
scroll to position [0, 0]
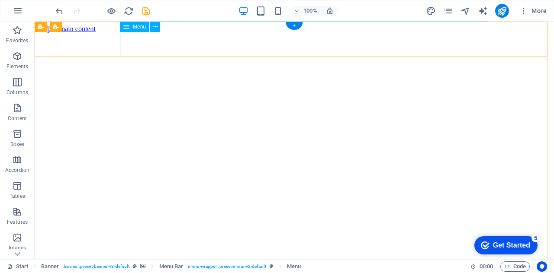
select select
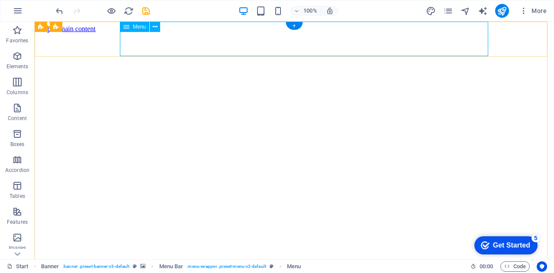
select select
select select "1"
select select
select select "2"
select select
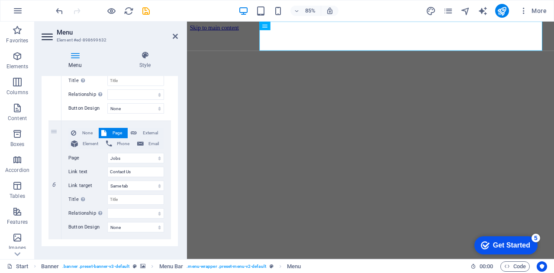
scroll to position [643, 0]
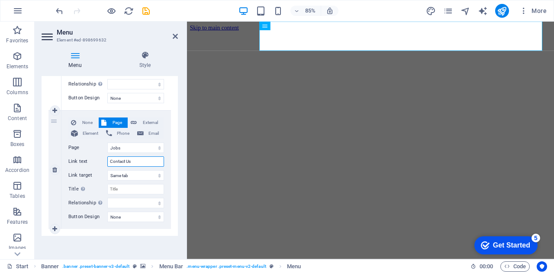
drag, startPoint x: 142, startPoint y: 164, endPoint x: 61, endPoint y: 163, distance: 81.4
click at [61, 163] on div "6 None Page External Element Phone Email Page Start Portfolio Jobs Legal Notice…" at bounding box center [109, 170] width 122 height 119
type input "Jobs"
select select
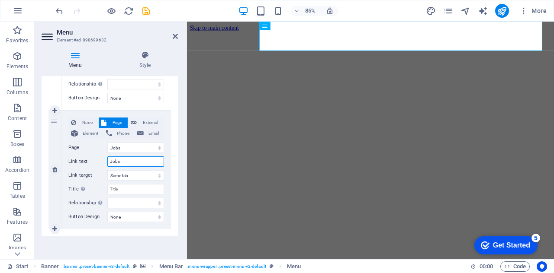
select select
type input "Jobs"
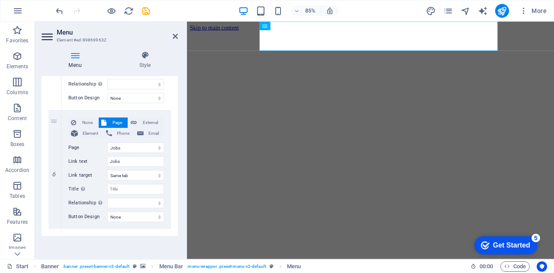
click at [177, 32] on h2 "Menu" at bounding box center [117, 33] width 121 height 8
drag, startPoint x: 177, startPoint y: 35, endPoint x: 111, endPoint y: 11, distance: 70.2
click at [177, 35] on icon at bounding box center [175, 36] width 5 height 7
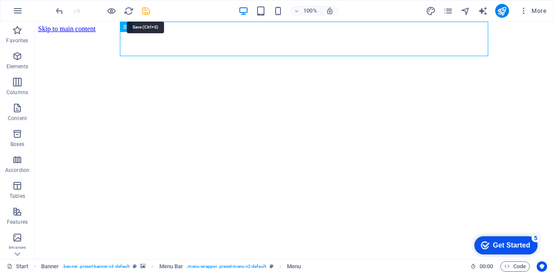
drag, startPoint x: 144, startPoint y: 8, endPoint x: 172, endPoint y: 143, distance: 137.5
click at [144, 8] on icon "save" at bounding box center [146, 11] width 10 height 10
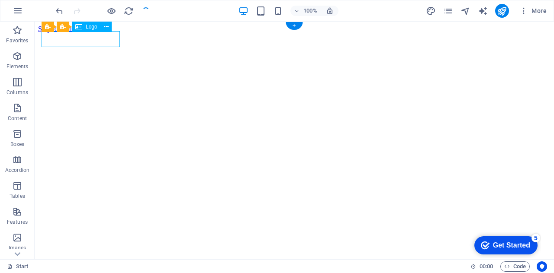
select select "px"
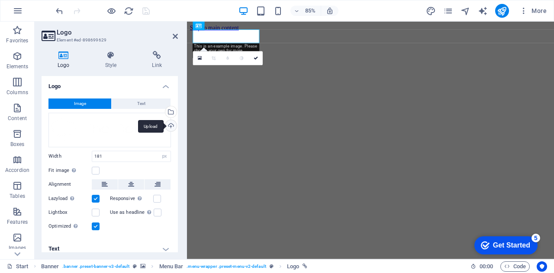
click at [170, 126] on div "Upload" at bounding box center [170, 126] width 13 height 13
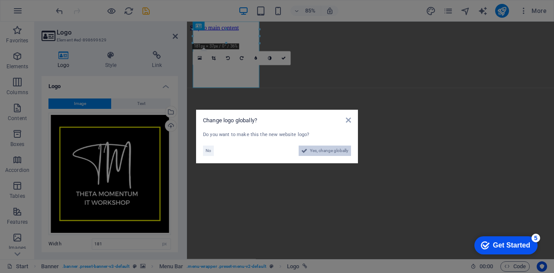
click at [322, 147] on span "Yes, change globally" at bounding box center [329, 151] width 39 height 10
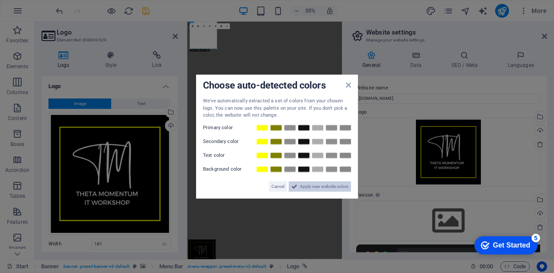
click at [324, 186] on span "Apply new website colors" at bounding box center [324, 186] width 48 height 10
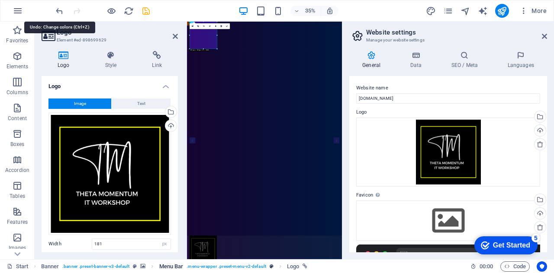
drag, startPoint x: 59, startPoint y: 10, endPoint x: 229, endPoint y: 270, distance: 310.4
click at [59, 10] on icon "undo" at bounding box center [60, 11] width 10 height 10
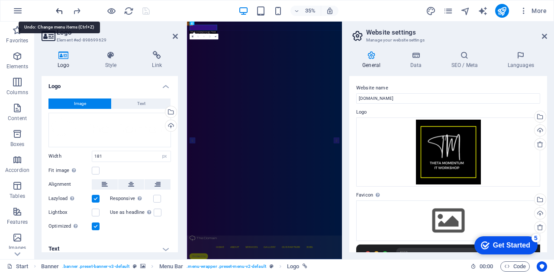
click at [60, 10] on icon "undo" at bounding box center [60, 11] width 10 height 10
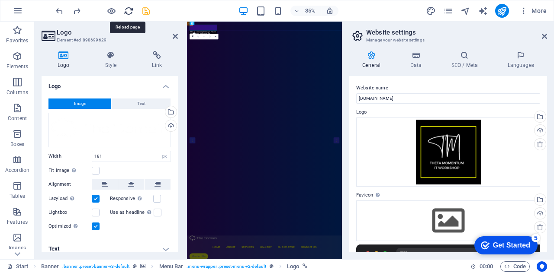
drag, startPoint x: 397, startPoint y: 26, endPoint x: 130, endPoint y: 10, distance: 267.5
click at [130, 10] on icon "reload" at bounding box center [129, 11] width 10 height 10
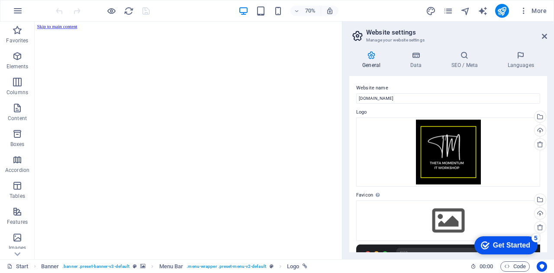
click at [134, 11] on div at bounding box center [102, 11] width 97 height 14
click at [131, 12] on icon "reload" at bounding box center [129, 11] width 10 height 10
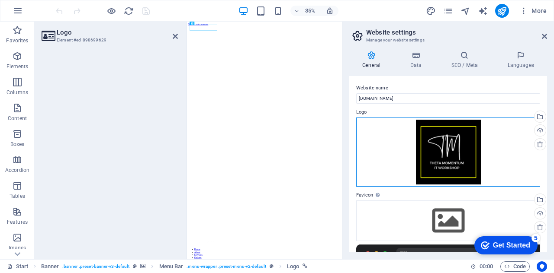
click at [449, 160] on div "Drag files here, click to choose files or select files from Files or our free s…" at bounding box center [448, 152] width 184 height 69
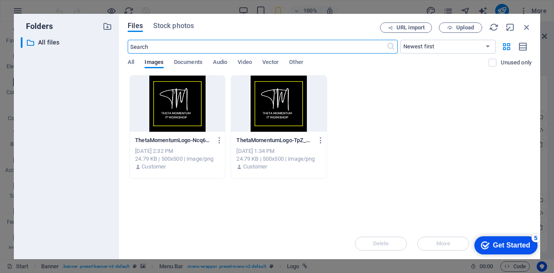
click at [184, 101] on div at bounding box center [177, 104] width 95 height 56
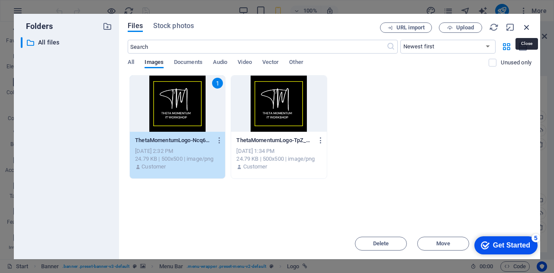
click at [527, 26] on icon "button" at bounding box center [527, 28] width 10 height 10
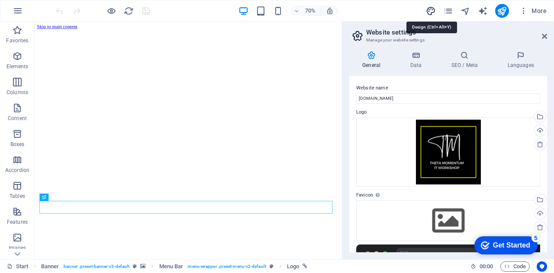
click at [432, 10] on icon "design" at bounding box center [431, 11] width 10 height 10
click at [435, 9] on icon "design" at bounding box center [431, 11] width 10 height 10
click at [16, 61] on icon "button" at bounding box center [17, 56] width 10 height 10
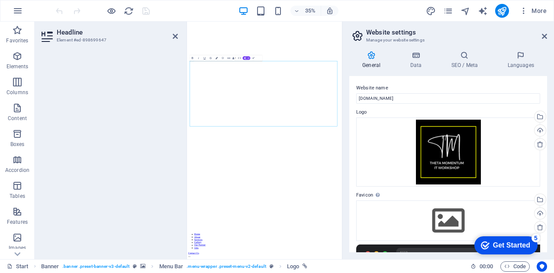
click at [218, 58] on button "Colors" at bounding box center [217, 58] width 6 height 6
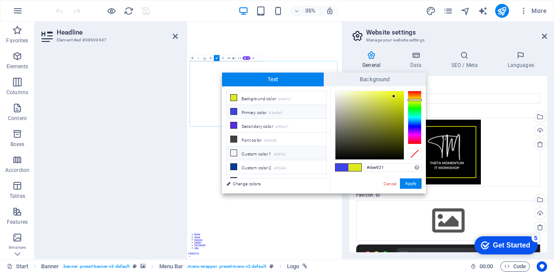
click at [246, 150] on li "Custom color 1 #f6f7fd" at bounding box center [277, 154] width 100 height 14
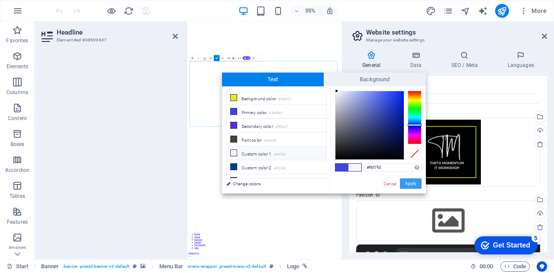
click at [410, 183] on button "Apply" at bounding box center [411, 184] width 22 height 10
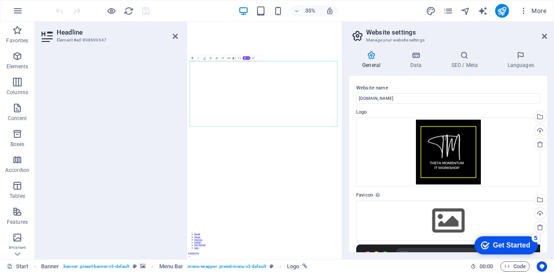
click at [145, 153] on div at bounding box center [110, 151] width 150 height 215
click at [170, 94] on div at bounding box center [110, 151] width 150 height 215
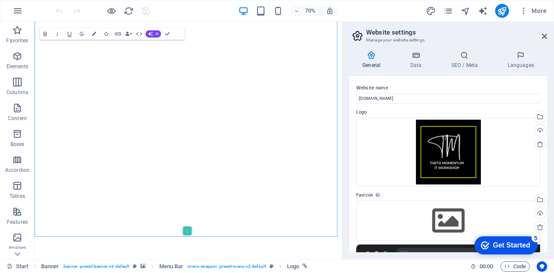
click at [365, 13] on div "70% More" at bounding box center [302, 11] width 496 height 14
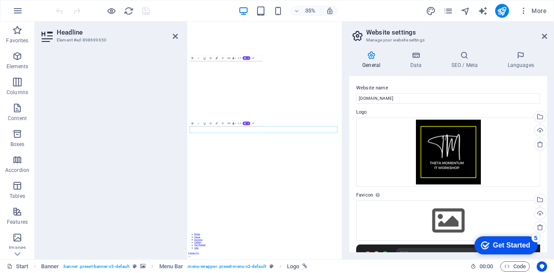
click at [216, 58] on icon "button" at bounding box center [216, 58] width 2 height 2
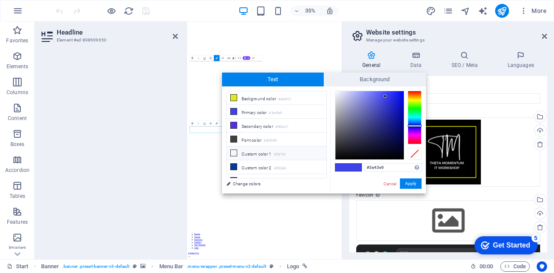
click at [259, 153] on li "Custom color 1 #f6f7fd" at bounding box center [277, 154] width 100 height 14
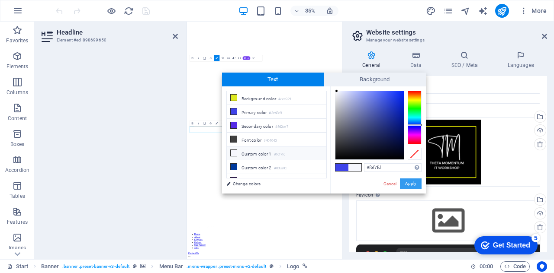
click at [405, 185] on button "Apply" at bounding box center [411, 184] width 22 height 10
click at [127, 153] on div at bounding box center [110, 151] width 150 height 215
click at [176, 35] on icon at bounding box center [175, 36] width 5 height 7
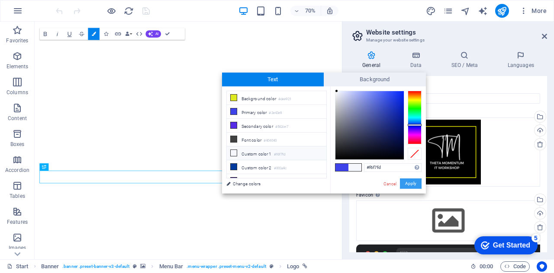
click at [414, 184] on button "Apply" at bounding box center [411, 184] width 22 height 10
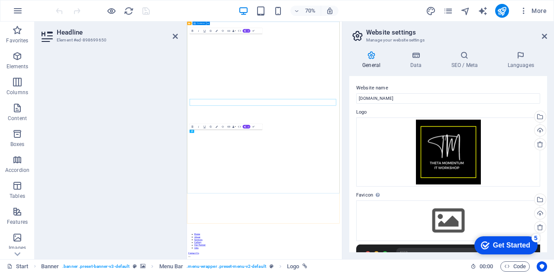
scroll to position [34, 0]
click at [134, 162] on div at bounding box center [110, 151] width 150 height 215
click at [177, 35] on icon at bounding box center [175, 36] width 5 height 7
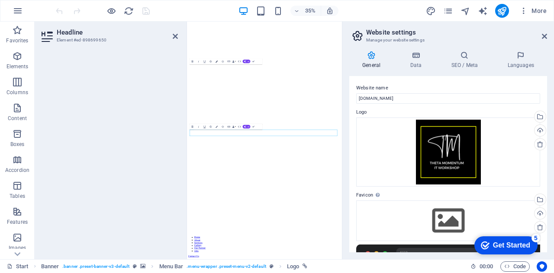
click at [216, 61] on icon "button" at bounding box center [216, 62] width 2 height 2
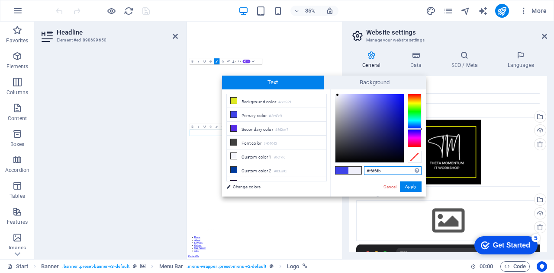
type input "#f9f9fb"
drag, startPoint x: 384, startPoint y: 98, endPoint x: 335, endPoint y: 95, distance: 49.4
click at [335, 95] on div at bounding box center [334, 94] width 3 height 3
click at [409, 187] on button "Apply" at bounding box center [411, 187] width 22 height 10
click at [410, 187] on button "Apply" at bounding box center [411, 187] width 22 height 10
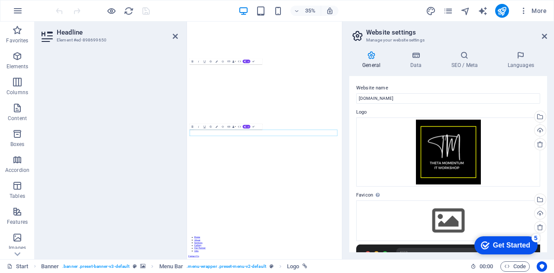
click at [166, 160] on div at bounding box center [110, 151] width 150 height 215
click at [140, 186] on div at bounding box center [110, 151] width 150 height 215
drag, startPoint x: 498, startPoint y: 341, endPoint x: 316, endPoint y: 340, distance: 181.7
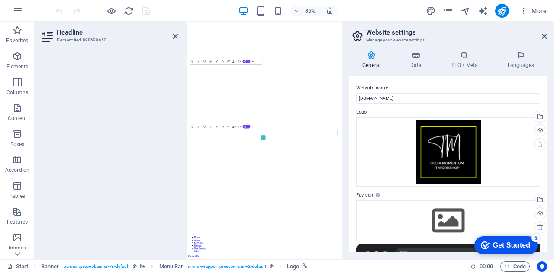
click at [217, 128] on button "Colors" at bounding box center [217, 127] width 6 height 6
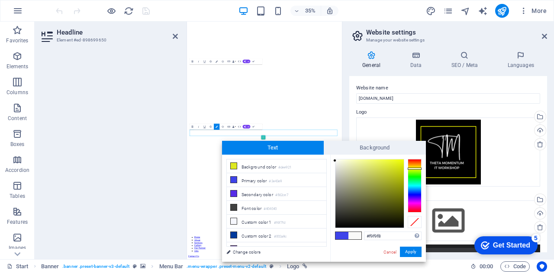
type input "#f9f9f5"
drag, startPoint x: 393, startPoint y: 164, endPoint x: 336, endPoint y: 161, distance: 57.2
click at [336, 161] on div at bounding box center [335, 160] width 3 height 3
click at [410, 250] on button "Apply" at bounding box center [411, 252] width 22 height 10
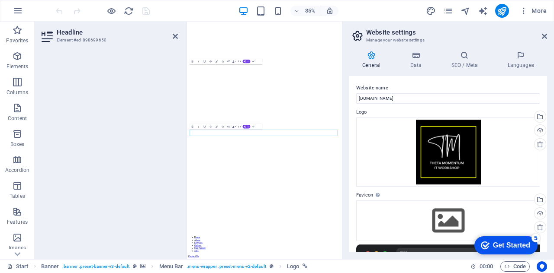
click at [152, 171] on div at bounding box center [110, 151] width 150 height 215
click at [376, 9] on div "35% More" at bounding box center [302, 11] width 496 height 14
click at [344, 205] on div "General Data SEO / Meta Languages Website name [DOMAIN_NAME] Logo Drag files he…" at bounding box center [448, 151] width 212 height 215
click at [181, 201] on div at bounding box center [110, 151] width 150 height 215
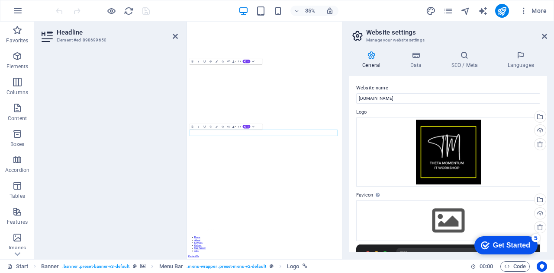
click at [170, 38] on header "Headline Element #ed-898699650" at bounding box center [110, 33] width 136 height 23
drag, startPoint x: 174, startPoint y: 35, endPoint x: 181, endPoint y: 100, distance: 65.3
click at [174, 35] on icon at bounding box center [175, 36] width 5 height 7
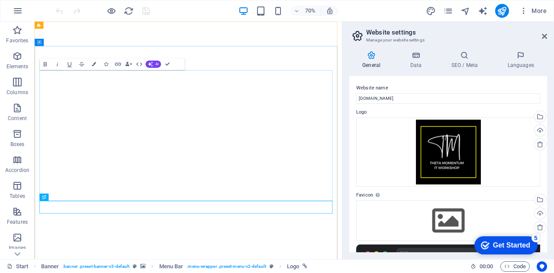
scroll to position [0, 0]
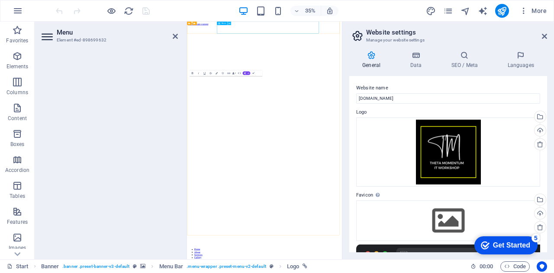
click at [229, 25] on icon at bounding box center [229, 23] width 2 height 3
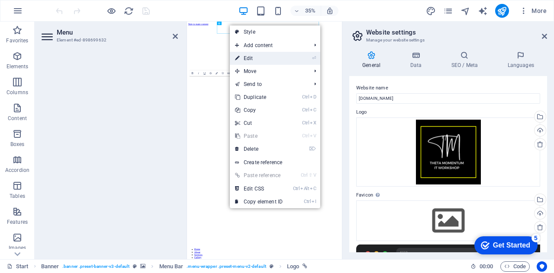
click at [244, 59] on link "⏎ Edit" at bounding box center [259, 58] width 58 height 13
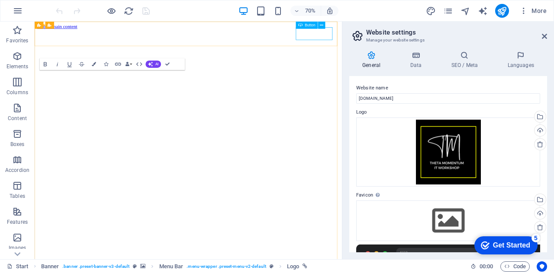
click at [322, 25] on icon at bounding box center [321, 25] width 3 height 6
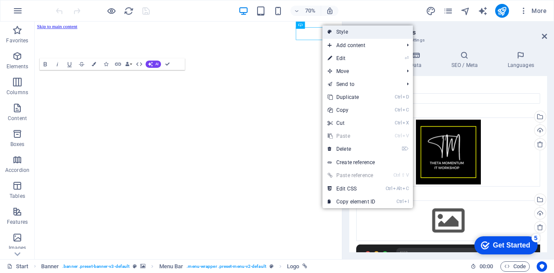
click at [342, 32] on link "Style" at bounding box center [367, 32] width 90 height 13
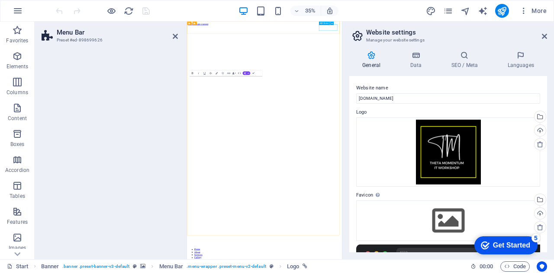
click at [331, 23] on icon at bounding box center [332, 23] width 2 height 3
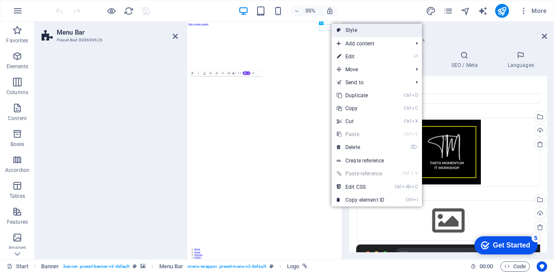
click at [358, 30] on link "Style" at bounding box center [376, 30] width 90 height 13
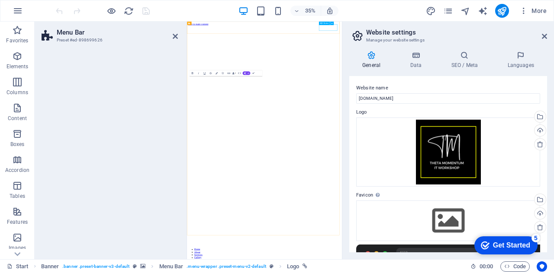
click at [325, 26] on div "Button" at bounding box center [327, 24] width 17 height 4
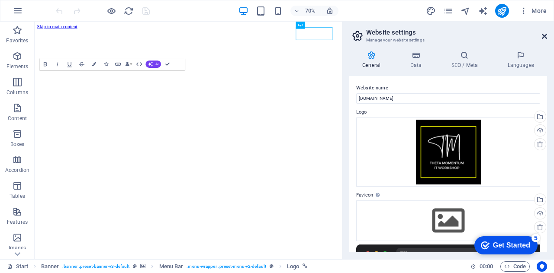
drag, startPoint x: 545, startPoint y: 36, endPoint x: 507, endPoint y: 14, distance: 43.8
click at [545, 36] on icon at bounding box center [544, 36] width 5 height 7
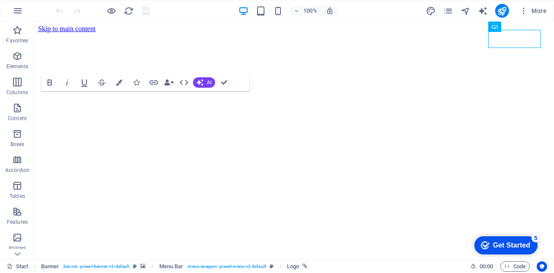
click at [205, 14] on div "100% More" at bounding box center [302, 11] width 496 height 14
